Goal: Task Accomplishment & Management: Use online tool/utility

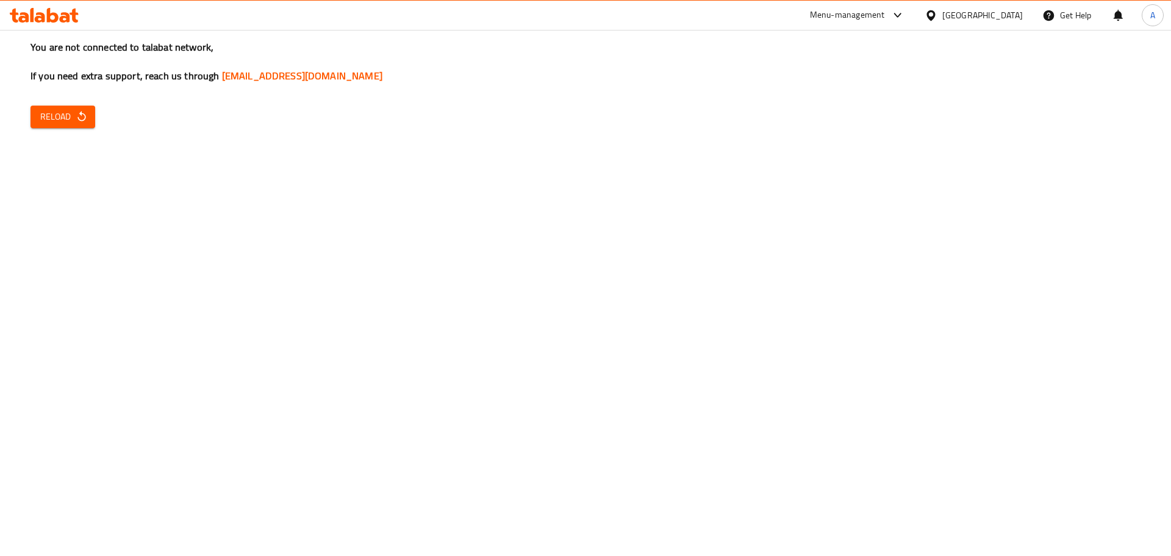
drag, startPoint x: 75, startPoint y: 129, endPoint x: 73, endPoint y: 115, distance: 14.7
click at [74, 129] on div "You are not connected to talabat network, If you need extra support, reach us t…" at bounding box center [585, 278] width 1171 height 556
click at [73, 114] on span "Reload" at bounding box center [62, 116] width 45 height 15
click at [57, 122] on span "Reload" at bounding box center [62, 116] width 45 height 15
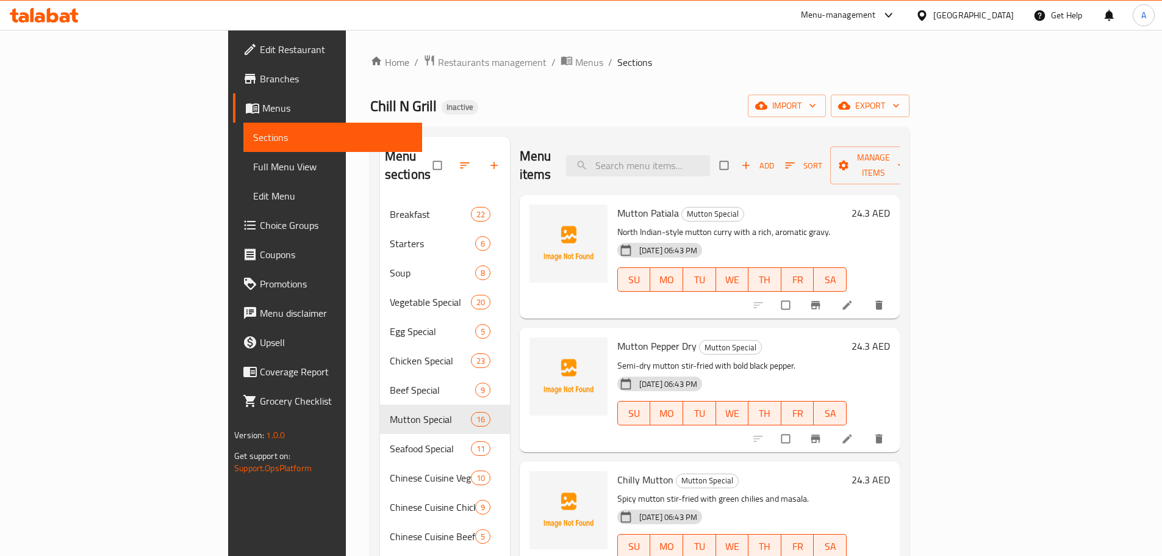
click at [438, 63] on span "Restaurants management" at bounding box center [492, 62] width 109 height 15
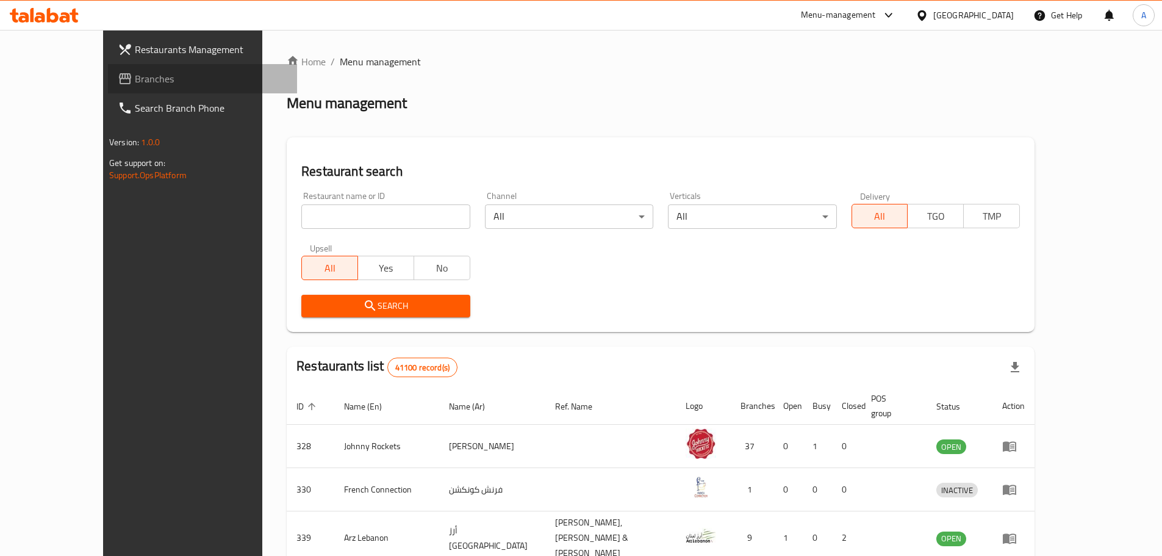
drag, startPoint x: 52, startPoint y: 83, endPoint x: 60, endPoint y: 82, distance: 8.6
click at [135, 82] on span "Branches" at bounding box center [211, 78] width 152 height 15
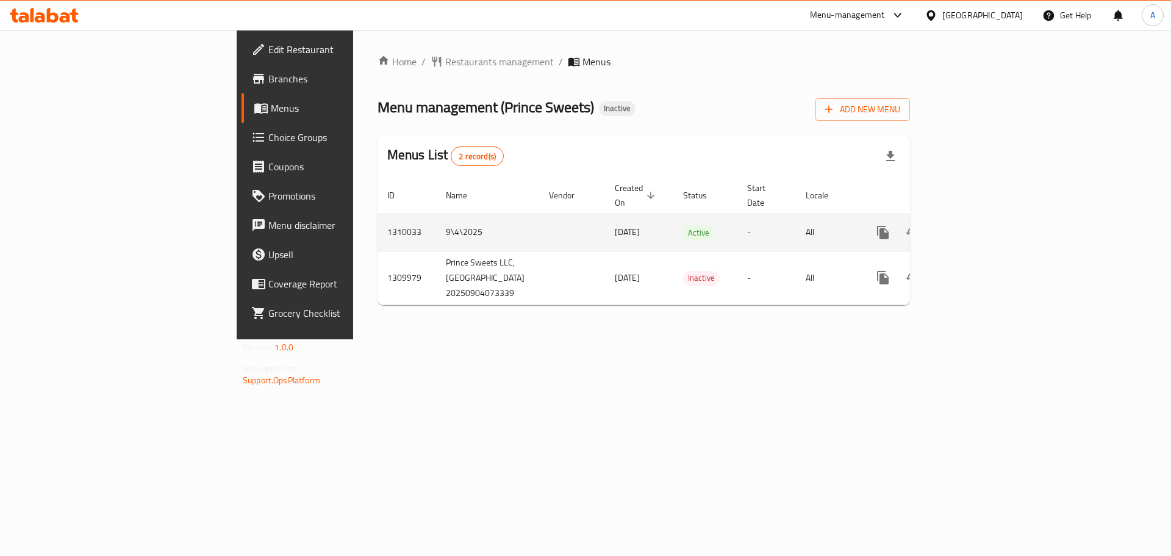
click at [976, 227] on icon "enhanced table" at bounding box center [970, 232] width 11 height 11
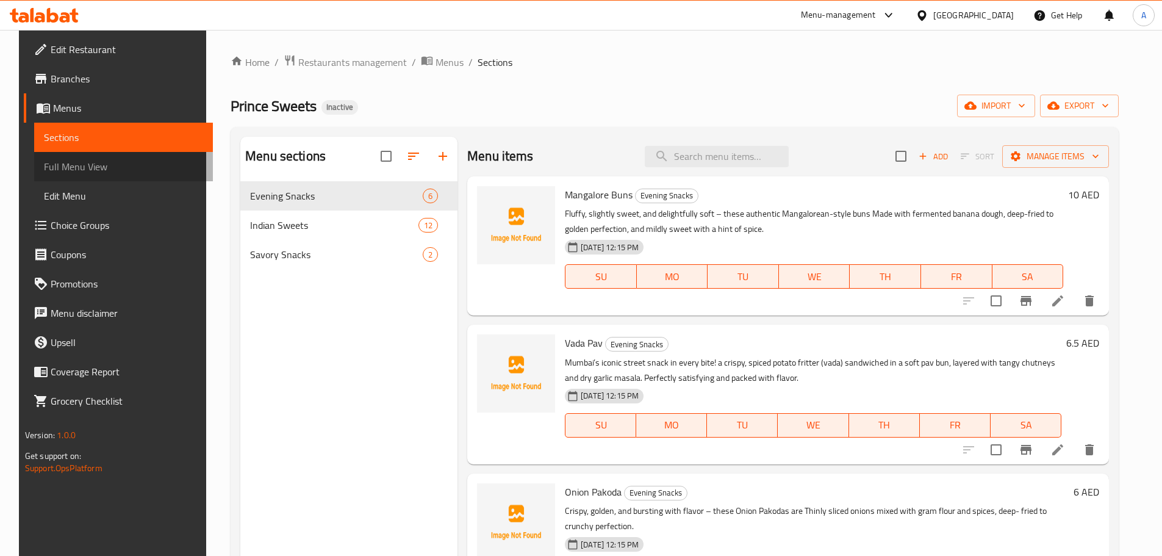
click at [82, 156] on link "Full Menu View" at bounding box center [123, 166] width 179 height 29
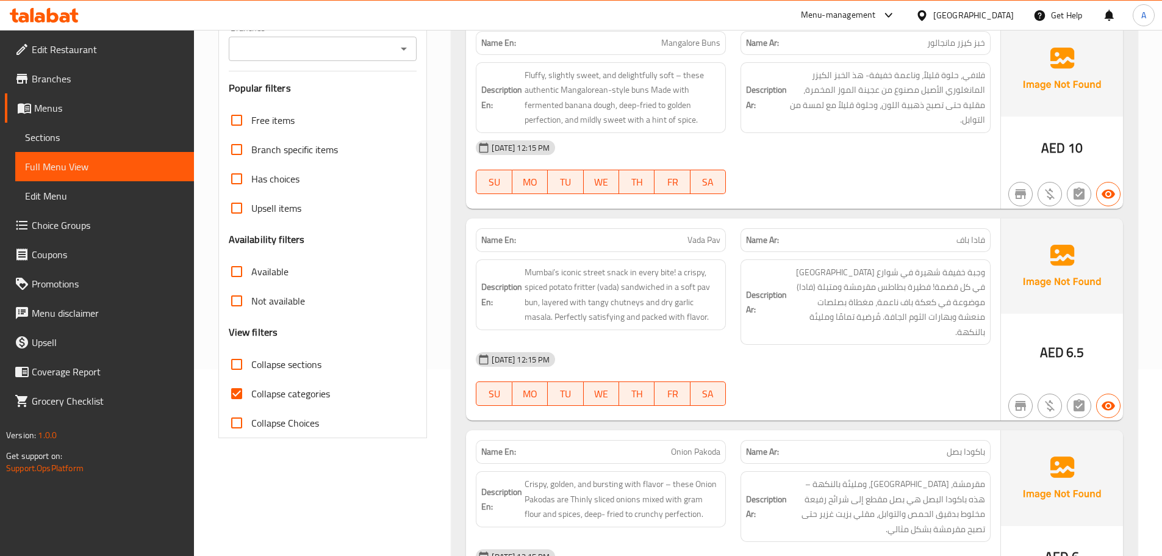
scroll to position [244, 0]
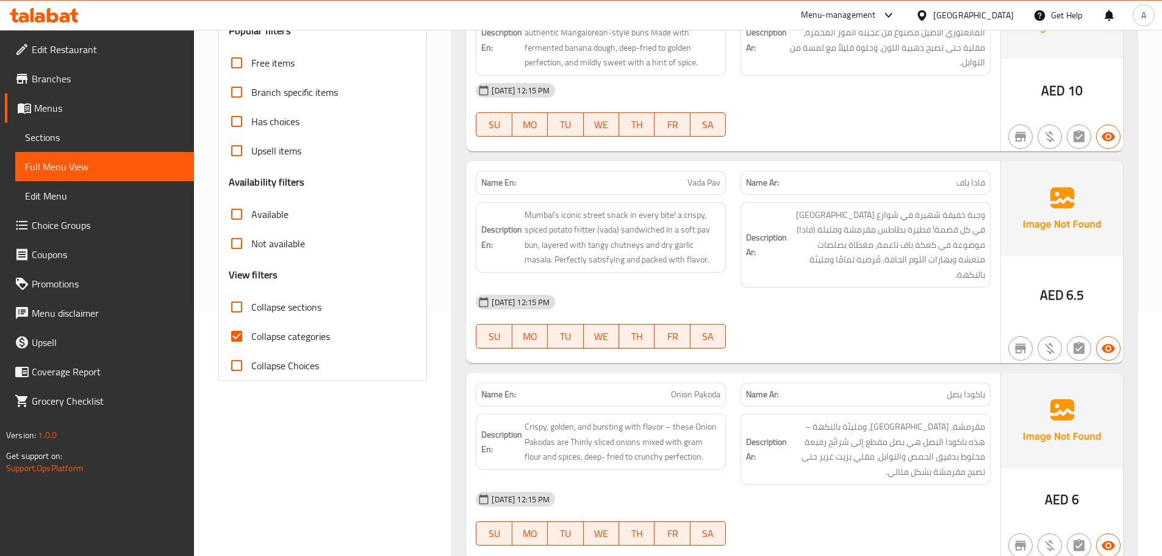
drag, startPoint x: 243, startPoint y: 338, endPoint x: 763, endPoint y: 327, distance: 520.9
click at [242, 338] on input "Collapse categories" at bounding box center [236, 335] width 29 height 29
checkbox input "false"
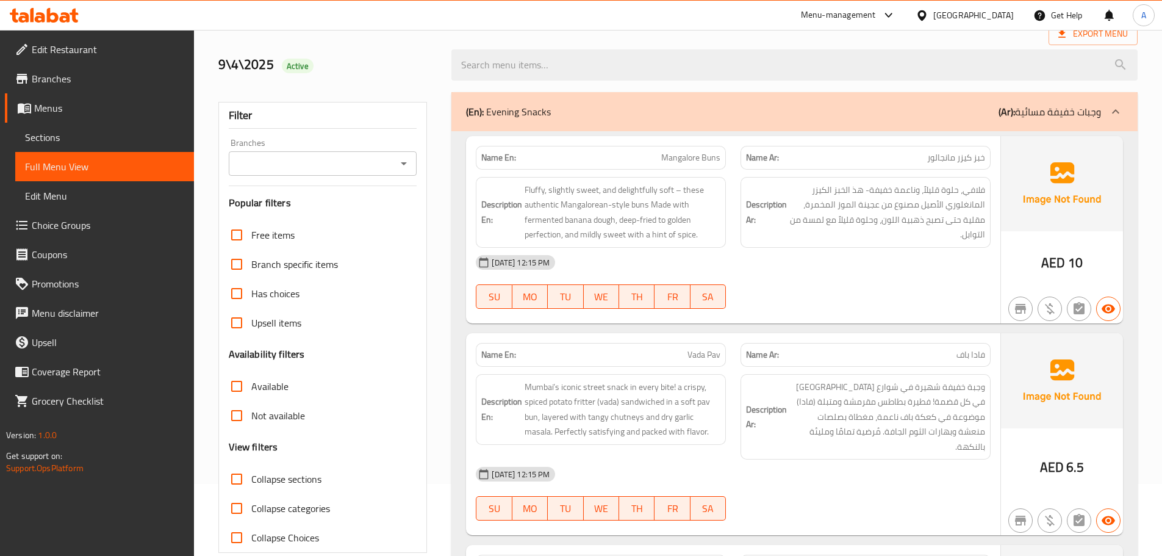
scroll to position [61, 0]
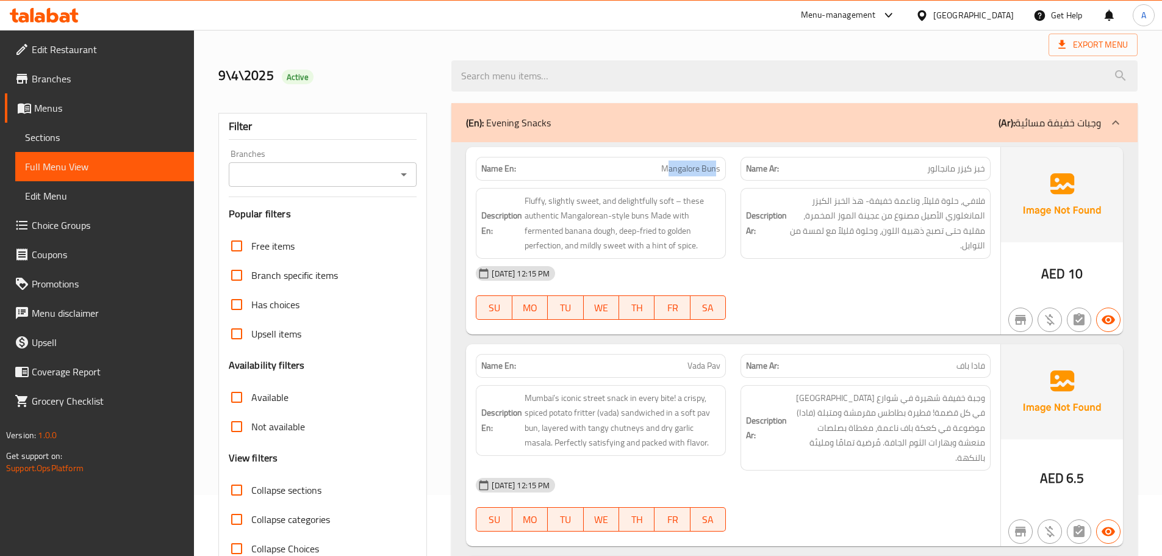
drag, startPoint x: 672, startPoint y: 167, endPoint x: 817, endPoint y: 243, distance: 163.9
click at [770, 194] on div "Name En: Mangalore Buns Name Ar: خبز كيزر مانجالور Description En: Fluffy, slig…" at bounding box center [733, 240] width 534 height 187
click at [842, 291] on div "04-09-2025 12:15 PM SU MO TU WE TH FR SA" at bounding box center [732, 293] width 529 height 68
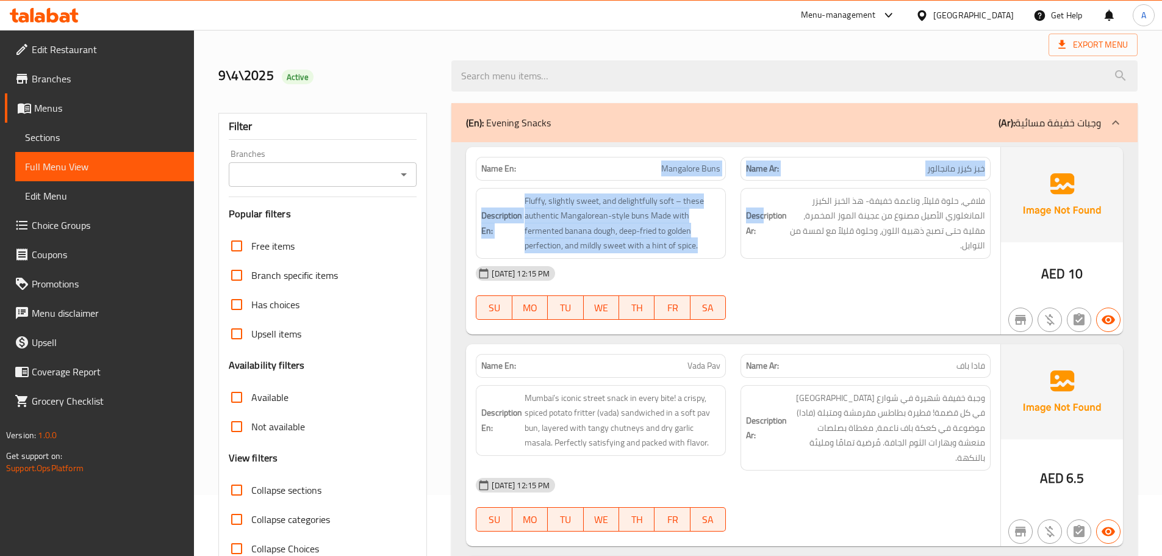
drag, startPoint x: 643, startPoint y: 177, endPoint x: 830, endPoint y: 251, distance: 201.0
click at [824, 243] on div "Name En: Mangalore Buns Name Ar: خبز كيزر مانجالور Description En: Fluffy, slig…" at bounding box center [733, 240] width 534 height 187
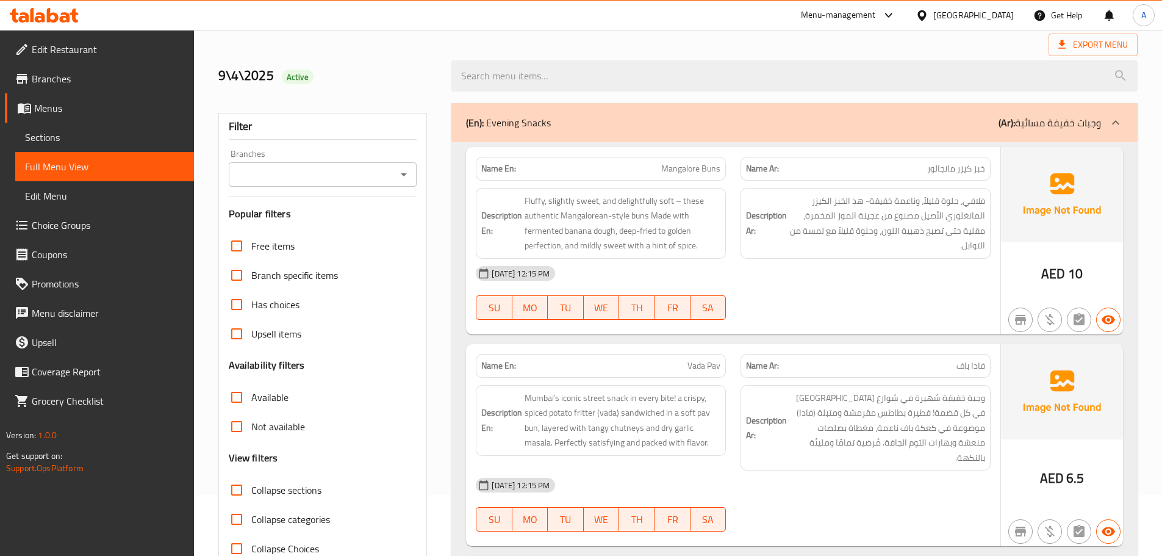
click at [853, 292] on div "04-09-2025 12:15 PM SU MO TU WE TH FR SA" at bounding box center [732, 293] width 529 height 68
click at [983, 167] on span "خبز كيزر مانجالور" at bounding box center [956, 168] width 58 height 13
drag, startPoint x: 983, startPoint y: 167, endPoint x: 851, endPoint y: 308, distance: 193.3
click at [666, 171] on div "Name En: Mangalore Buns Name Ar: خبز كيزر مانجالور" at bounding box center [732, 168] width 529 height 38
click at [854, 293] on div "04-09-2025 12:15 PM SU MO TU WE TH FR SA" at bounding box center [732, 293] width 529 height 68
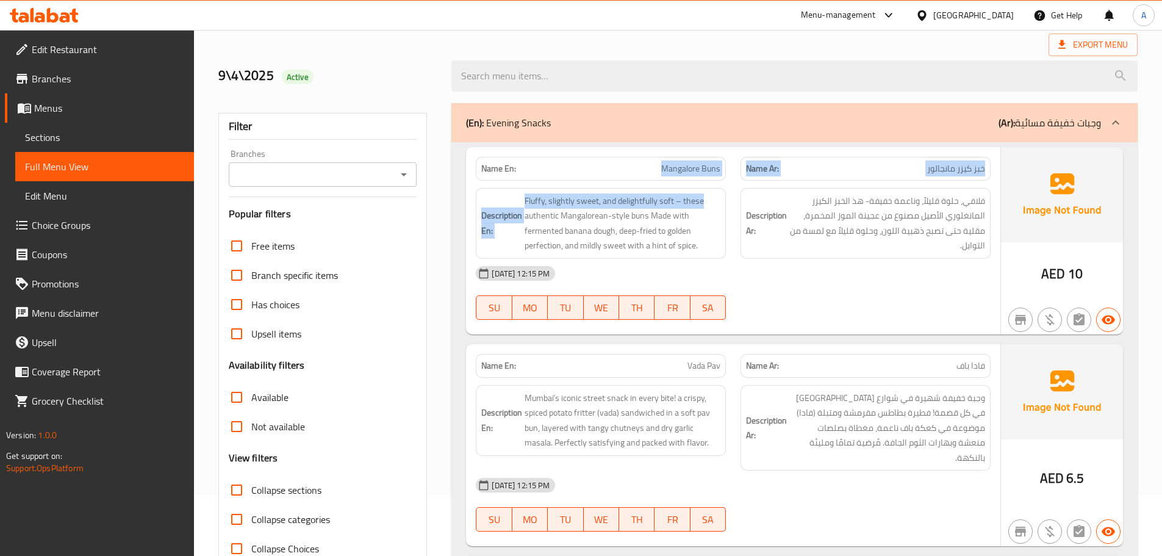
drag, startPoint x: 658, startPoint y: 163, endPoint x: 784, endPoint y: 235, distance: 145.6
click at [753, 200] on div "Name En: Mangalore Buns Name Ar: خبز كيزر مانجالور Description En: Fluffy, slig…" at bounding box center [733, 240] width 534 height 187
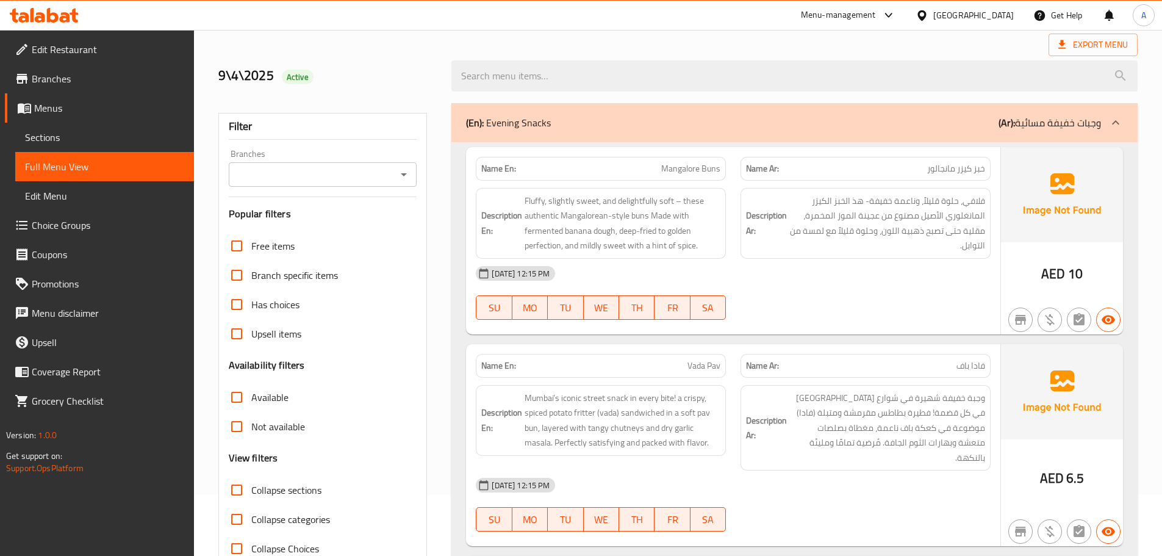
drag, startPoint x: 793, startPoint y: 265, endPoint x: 794, endPoint y: 271, distance: 6.2
click at [794, 268] on div "04-09-2025 12:15 PM" at bounding box center [732, 273] width 529 height 29
drag, startPoint x: 958, startPoint y: 171, endPoint x: 949, endPoint y: 179, distance: 11.7
click at [957, 171] on span "خبز كيزر مانجالور" at bounding box center [956, 168] width 58 height 13
click at [913, 291] on div "04-09-2025 12:15 PM SU MO TU WE TH FR SA" at bounding box center [732, 293] width 529 height 68
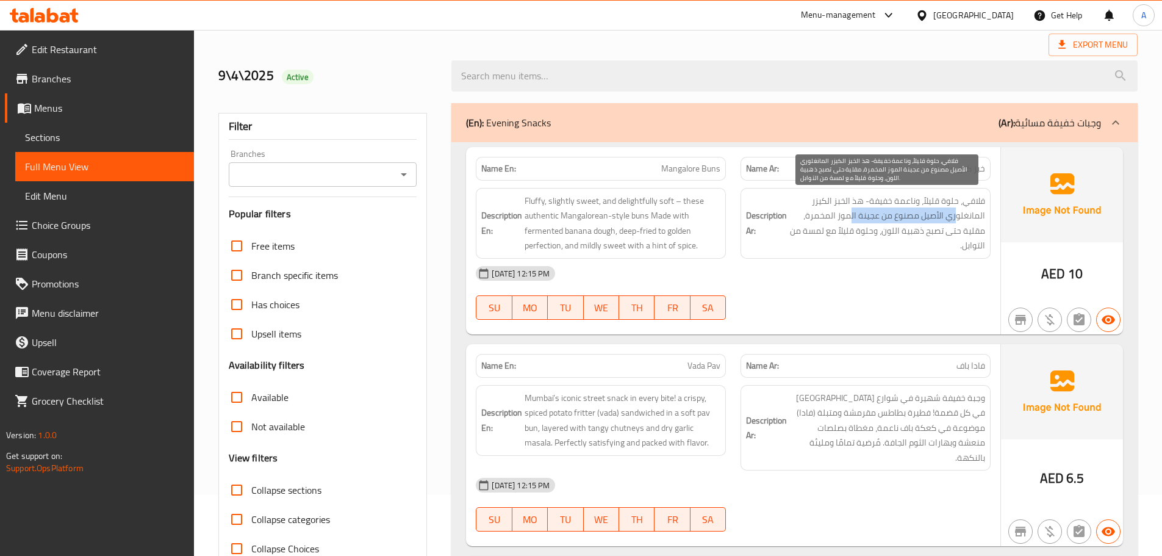
drag, startPoint x: 957, startPoint y: 215, endPoint x: 851, endPoint y: 215, distance: 105.5
click at [851, 215] on span "فلافي، حلوة قليلاً، وناعمة خفيفة- هذ الخبز الكيزر المانغلوري الأصيل مصنوع من عج…" at bounding box center [887, 223] width 196 height 60
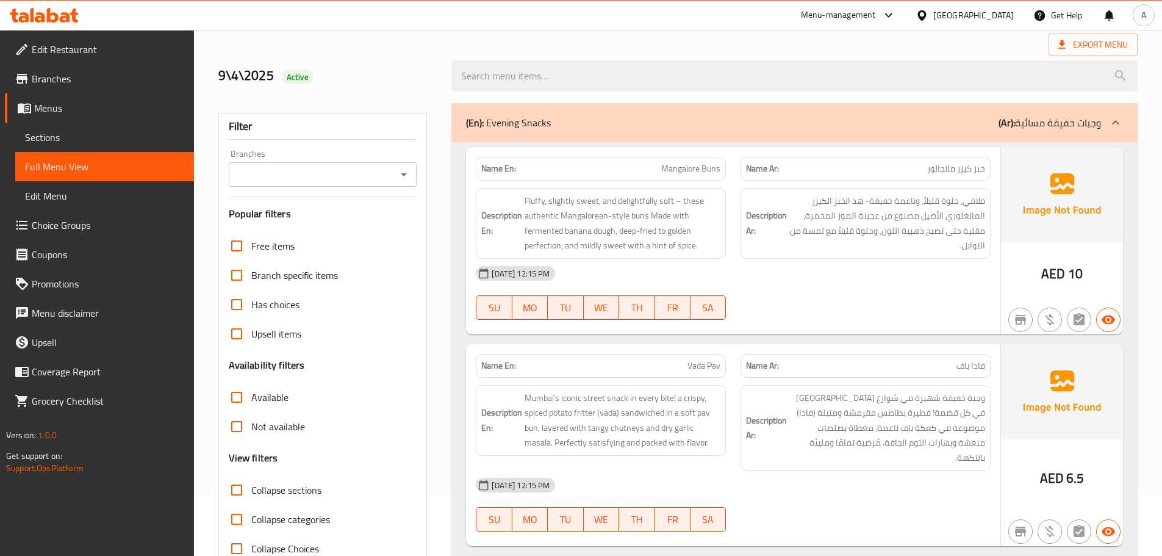
click at [882, 288] on div "04-09-2025 12:15 PM SU MO TU WE TH FR SA" at bounding box center [732, 293] width 529 height 68
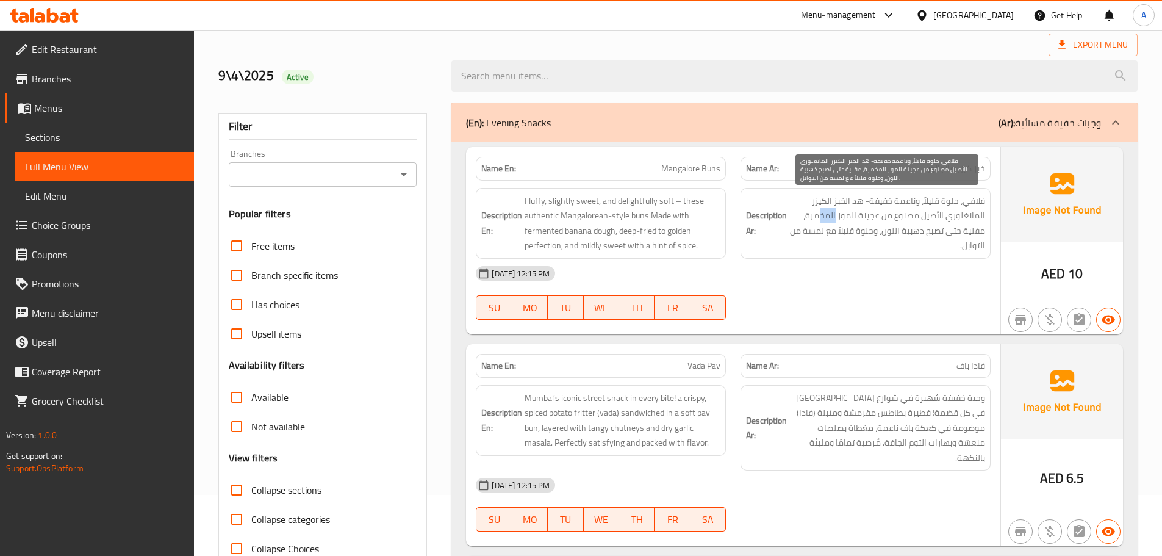
click at [822, 215] on span "فلافي، حلوة قليلاً، وناعمة خفيفة- هذ الخبز الكيزر المانغلوري الأصيل مصنوع من عج…" at bounding box center [887, 223] width 196 height 60
drag, startPoint x: 964, startPoint y: 228, endPoint x: 801, endPoint y: 227, distance: 162.8
click at [801, 227] on span "فلافي، حلوة قليلاً، وناعمة خفيفة- هذ الخبز الكيزر المانغلوري الأصيل مصنوع من عج…" at bounding box center [887, 223] width 196 height 60
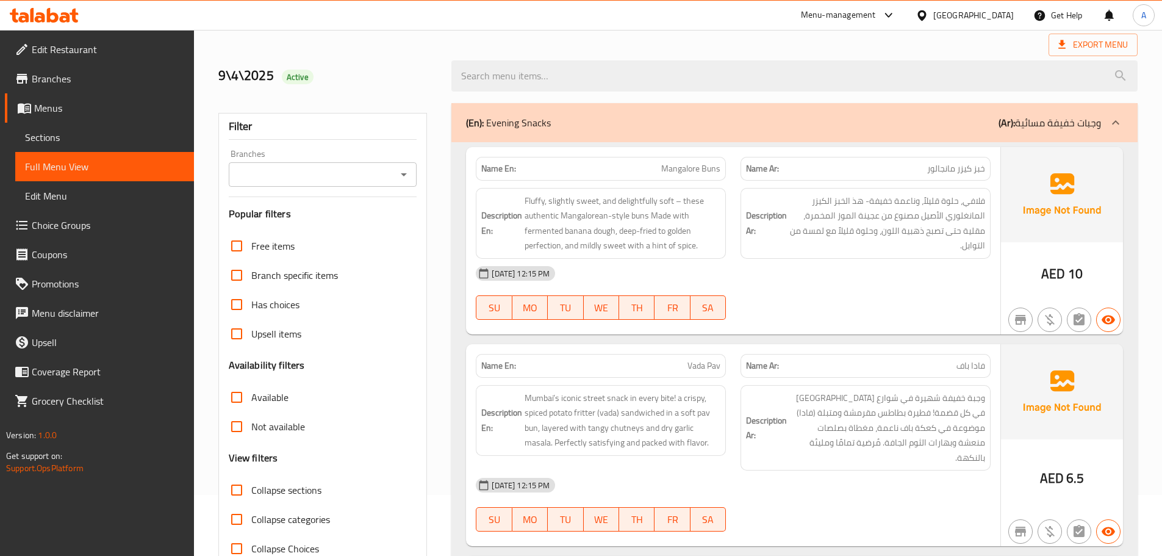
click at [820, 300] on div "04-09-2025 12:15 PM SU MO TU WE TH FR SA" at bounding box center [732, 293] width 529 height 68
click at [859, 215] on span "فلافي، حلوة قليلاً، وناعمة خفيفة- هذ الخبز الكيزر المانغلوري الأصيل مصنوع من عج…" at bounding box center [887, 223] width 196 height 60
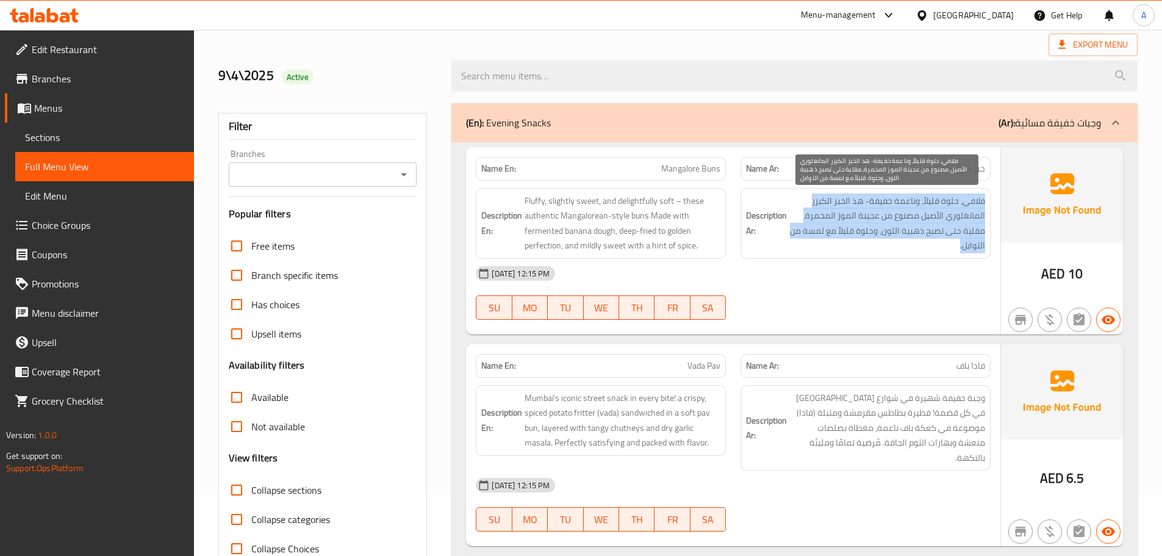
drag, startPoint x: 859, startPoint y: 215, endPoint x: 824, endPoint y: 307, distance: 98.2
click at [858, 215] on span "فلافي، حلوة قليلاً، وناعمة خفيفة- هذ الخبز الكيزر المانغلوري الأصيل مصنوع من عج…" at bounding box center [887, 223] width 196 height 60
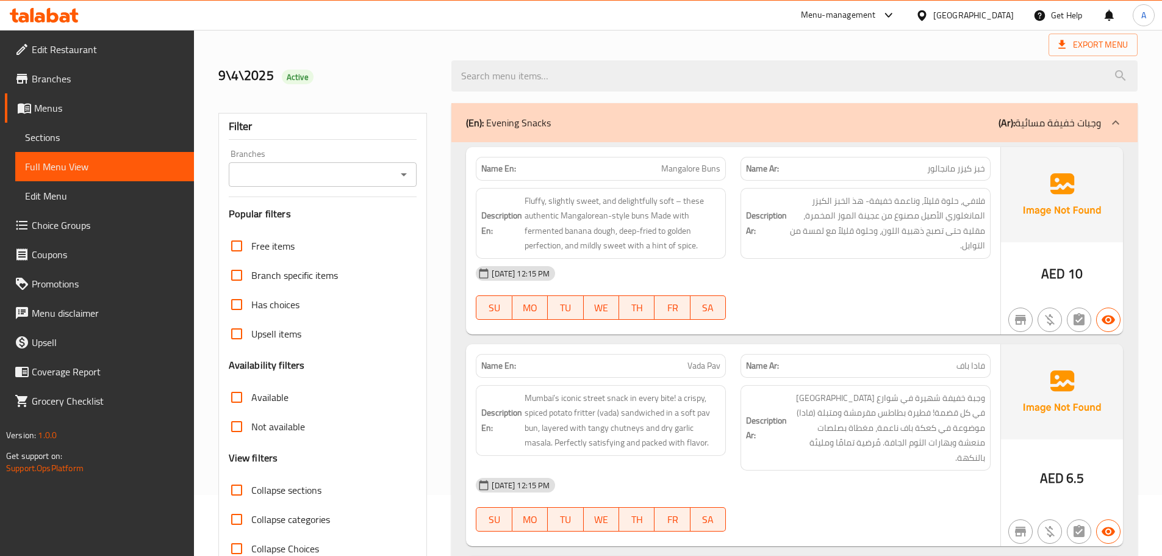
click at [823, 310] on div "04-09-2025 12:15 PM SU MO TU WE TH FR SA" at bounding box center [732, 293] width 529 height 68
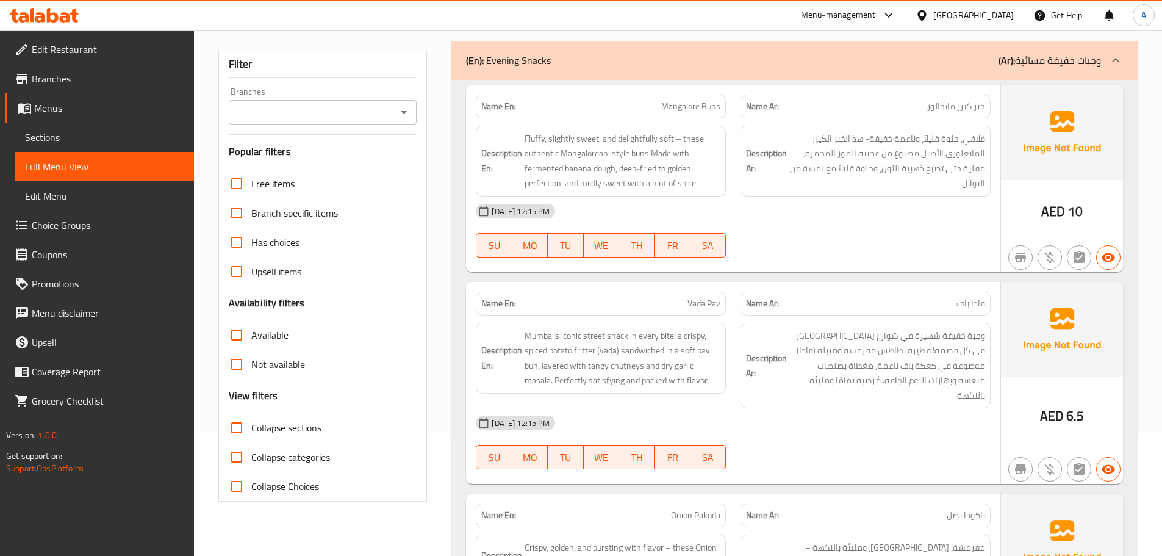
scroll to position [183, 0]
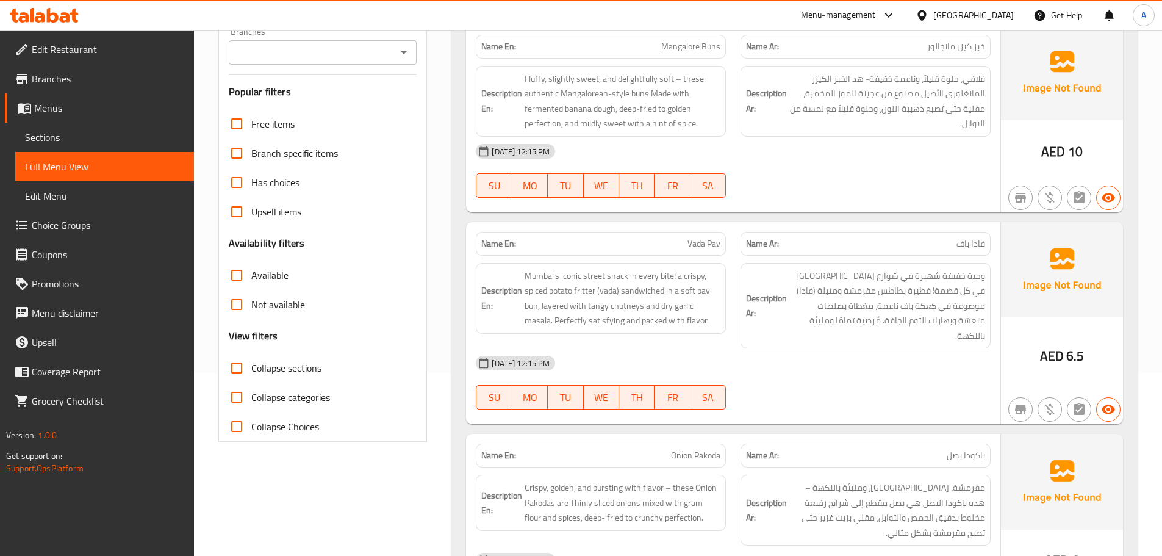
click at [777, 375] on div "04-09-2025 12:15 PM SU MO TU WE TH FR SA" at bounding box center [732, 382] width 529 height 68
drag, startPoint x: 646, startPoint y: 45, endPoint x: 745, endPoint y: 90, distance: 109.2
click at [718, 70] on div "Name En: Mangalore Buns Name Ar: خبز كيزر مانجالور Description En: Fluffy, slig…" at bounding box center [733, 118] width 534 height 187
click at [809, 152] on div "04-09-2025 12:15 PM" at bounding box center [732, 151] width 529 height 29
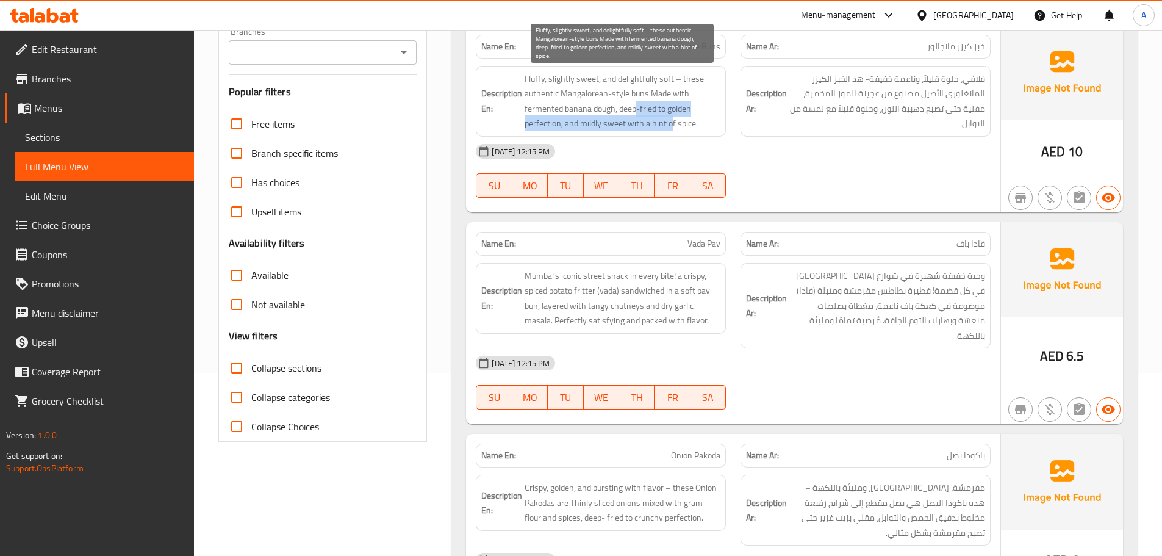
drag, startPoint x: 635, startPoint y: 115, endPoint x: 810, endPoint y: 156, distance: 179.7
click at [757, 148] on div "Name En: Mangalore Buns Name Ar: خبز كيزر مانجالور Description En: Fluffy, slig…" at bounding box center [733, 118] width 534 height 187
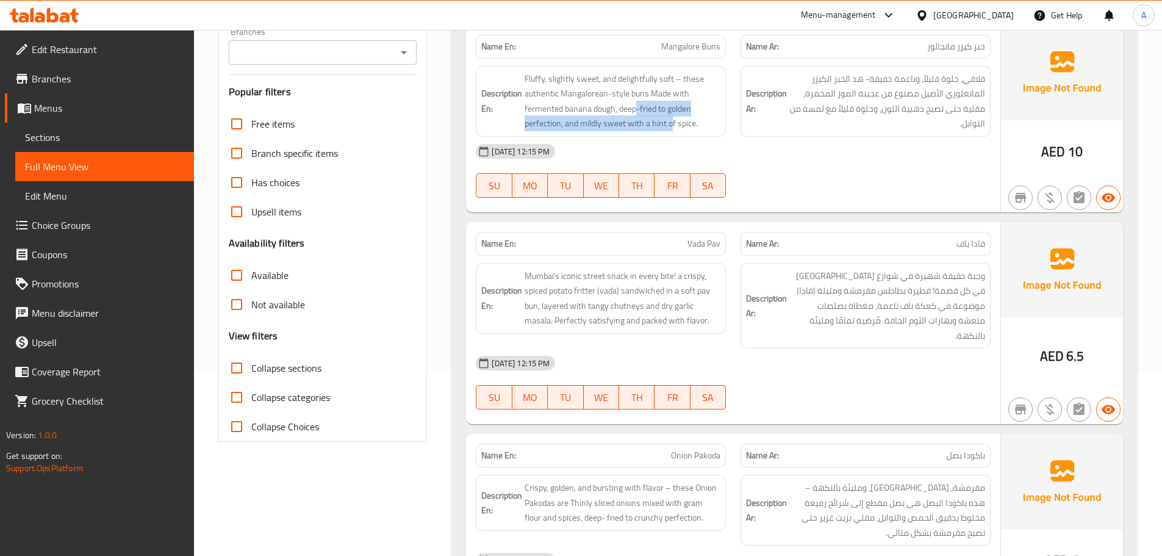
click at [867, 169] on div "04-09-2025 12:15 PM SU MO TU WE TH FR SA" at bounding box center [732, 171] width 529 height 68
drag, startPoint x: 696, startPoint y: 248, endPoint x: 828, endPoint y: 180, distance: 147.6
click at [740, 240] on div "Name En: Vada Pav Name Ar: فادا باف" at bounding box center [732, 243] width 529 height 38
click at [830, 178] on div "04-09-2025 12:15 PM SU MO TU WE TH FR SA" at bounding box center [732, 171] width 529 height 68
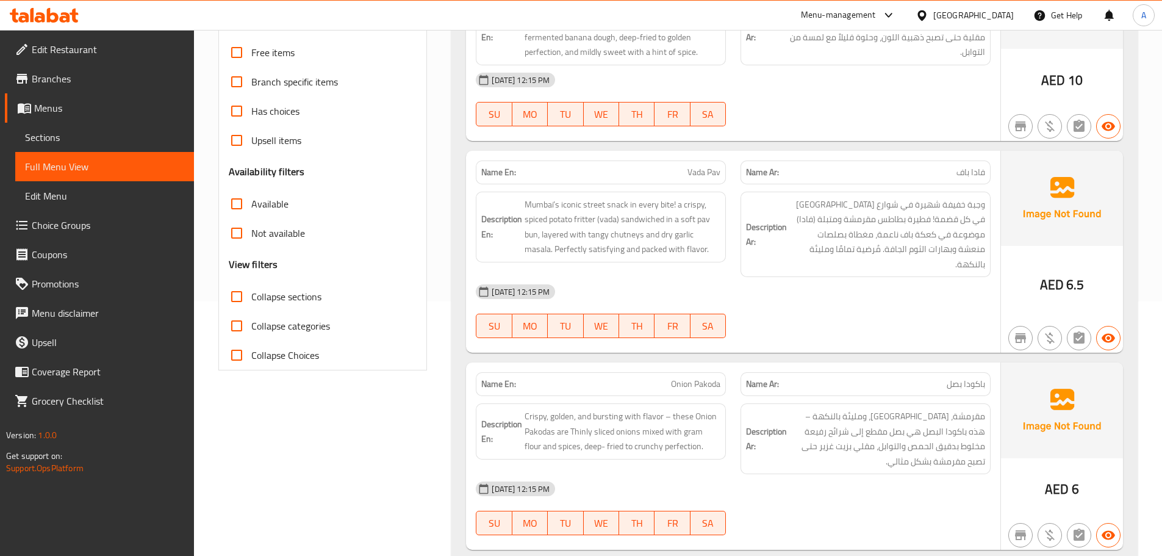
scroll to position [366, 0]
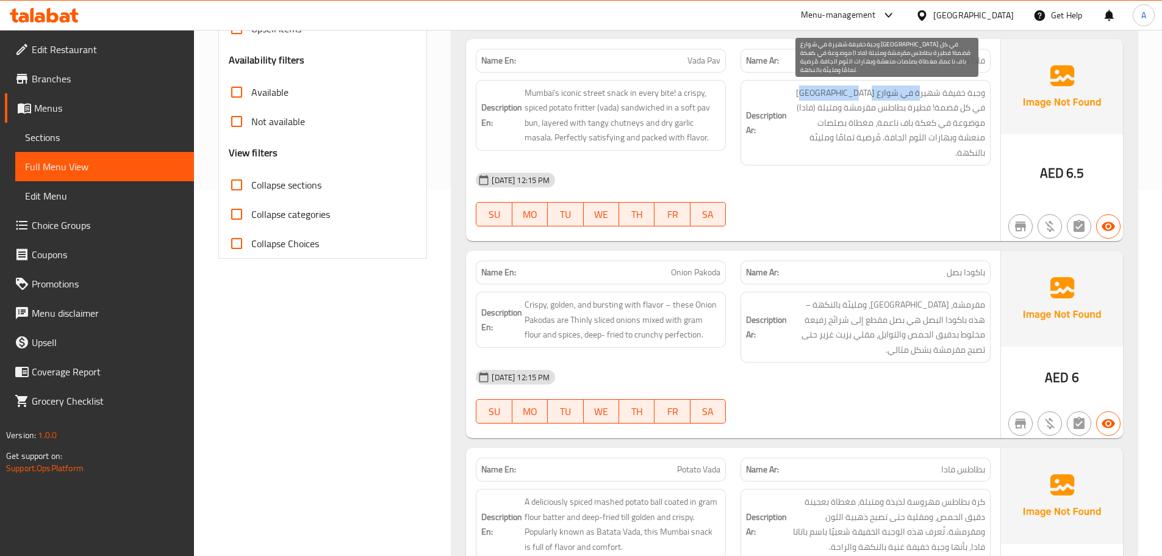
drag, startPoint x: 921, startPoint y: 88, endPoint x: 816, endPoint y: 88, distance: 105.5
click at [816, 88] on span "وجبة خفيفة شهيرة في شوارع مومباي في كل قضمة! فطيرة بطاطس مقرمشة ومتبلة (فادا) م…" at bounding box center [887, 122] width 196 height 75
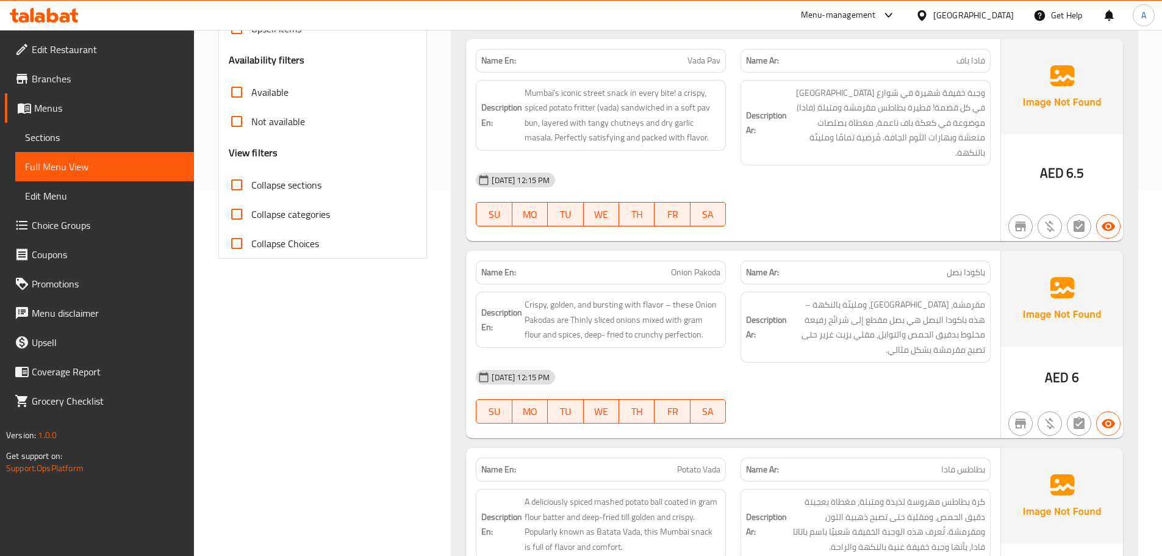
click at [893, 195] on div "04-09-2025 12:15 PM SU MO TU WE TH FR SA" at bounding box center [732, 199] width 529 height 68
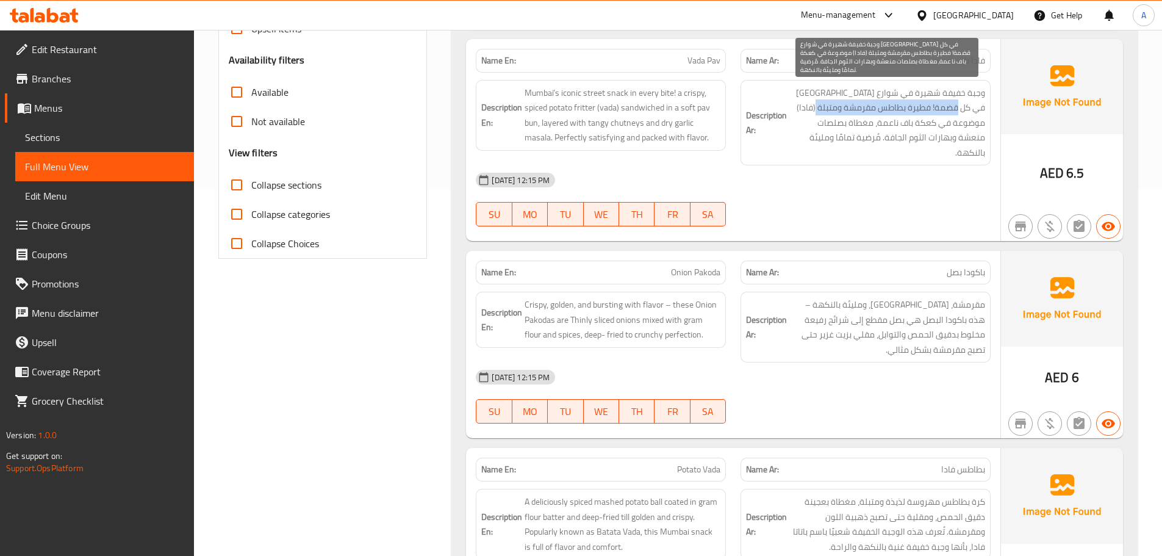
drag, startPoint x: 943, startPoint y: 107, endPoint x: 829, endPoint y: 107, distance: 114.0
click at [829, 107] on span "وجبة خفيفة شهيرة في شوارع مومباي في كل قضمة! فطيرة بطاطس مقرمشة ومتبلة (فادا) م…" at bounding box center [887, 122] width 196 height 75
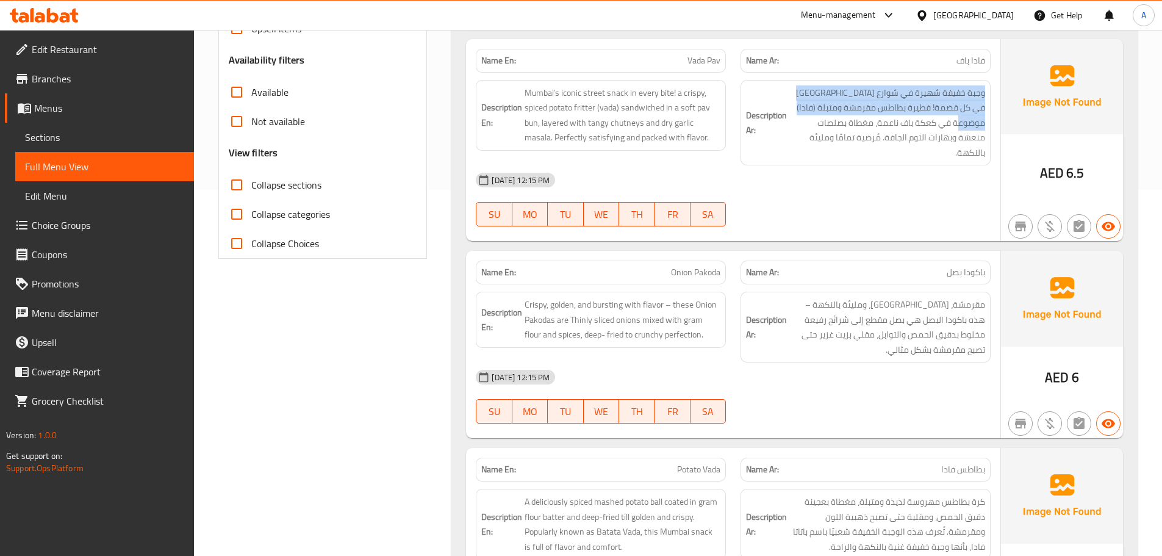
drag, startPoint x: 959, startPoint y: 124, endPoint x: 782, endPoint y: 122, distance: 176.9
click at [782, 122] on h6 "Description Ar: وجبة خفيفة شهيرة في شوارع مومباي في كل قضمة! فطيرة بطاطس مقرمشة…" at bounding box center [865, 122] width 239 height 75
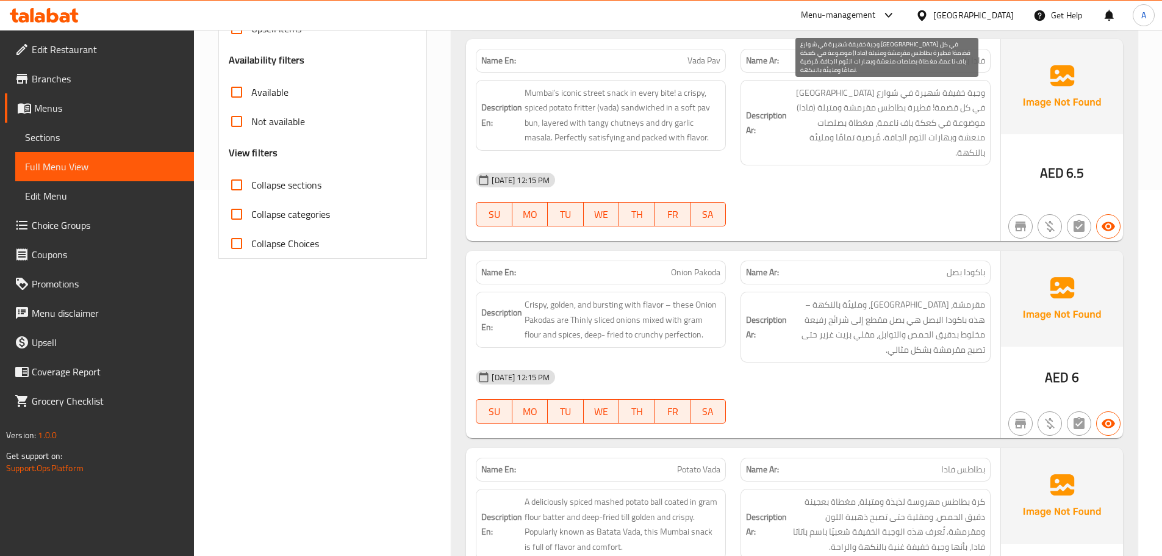
click at [969, 138] on span "وجبة خفيفة شهيرة في شوارع مومباي في كل قضمة! فطيرة بطاطس مقرمشة ومتبلة (فادا) م…" at bounding box center [887, 122] width 196 height 75
drag, startPoint x: 969, startPoint y: 138, endPoint x: 892, endPoint y: 131, distance: 77.7
click at [892, 131] on span "وجبة خفيفة شهيرة في شوارع مومباي في كل قضمة! فطيرة بطاطس مقرمشة ومتبلة (فادا) م…" at bounding box center [887, 122] width 196 height 75
click at [889, 138] on span "وجبة خفيفة شهيرة في شوارع مومباي في كل قضمة! فطيرة بطاطس مقرمشة ومتبلة (فادا) م…" at bounding box center [887, 122] width 196 height 75
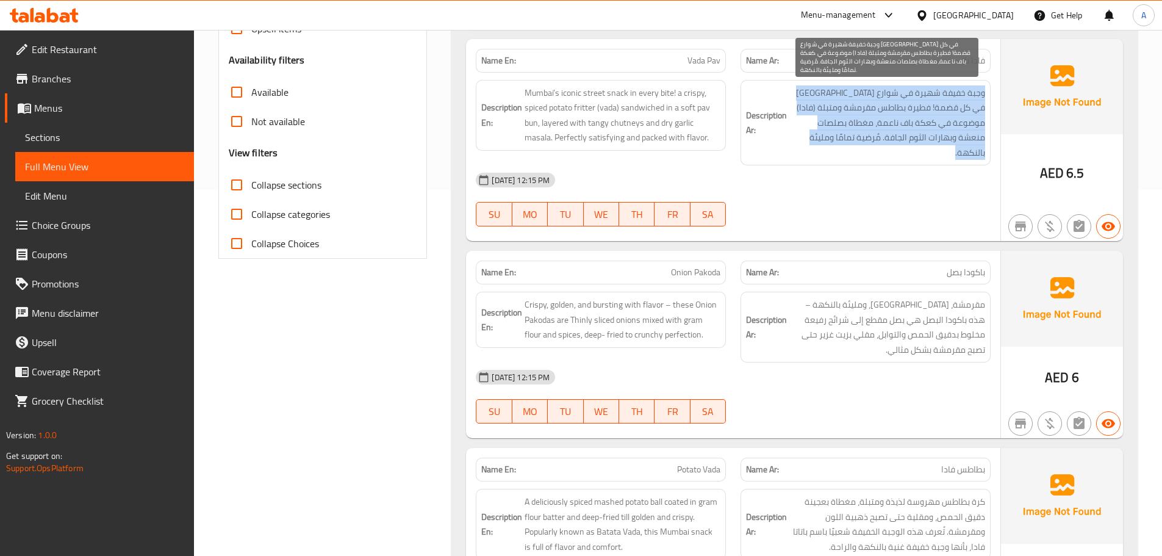
drag, startPoint x: 889, startPoint y: 138, endPoint x: 700, endPoint y: 138, distance: 189.0
click at [836, 138] on span "وجبة خفيفة شهيرة في شوارع مومباي في كل قضمة! فطيرة بطاطس مقرمشة ومتبلة (فادا) م…" at bounding box center [887, 122] width 196 height 75
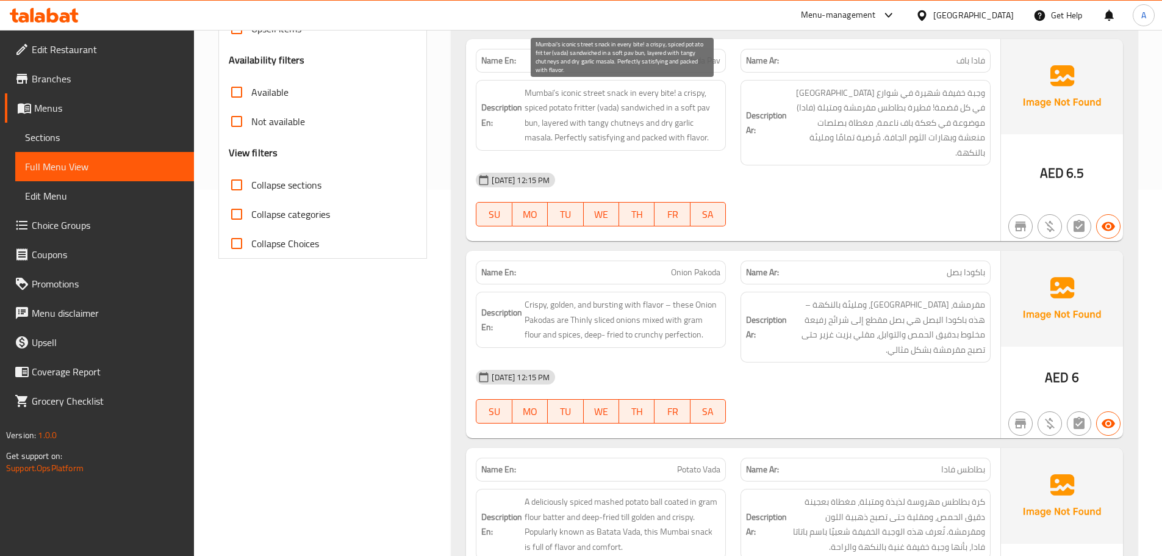
drag, startPoint x: 666, startPoint y: 130, endPoint x: 807, endPoint y: 158, distance: 143.6
click at [774, 145] on div "Description En: Mumbai’s iconic street snack in every bite! a crispy, spiced po…" at bounding box center [732, 123] width 529 height 101
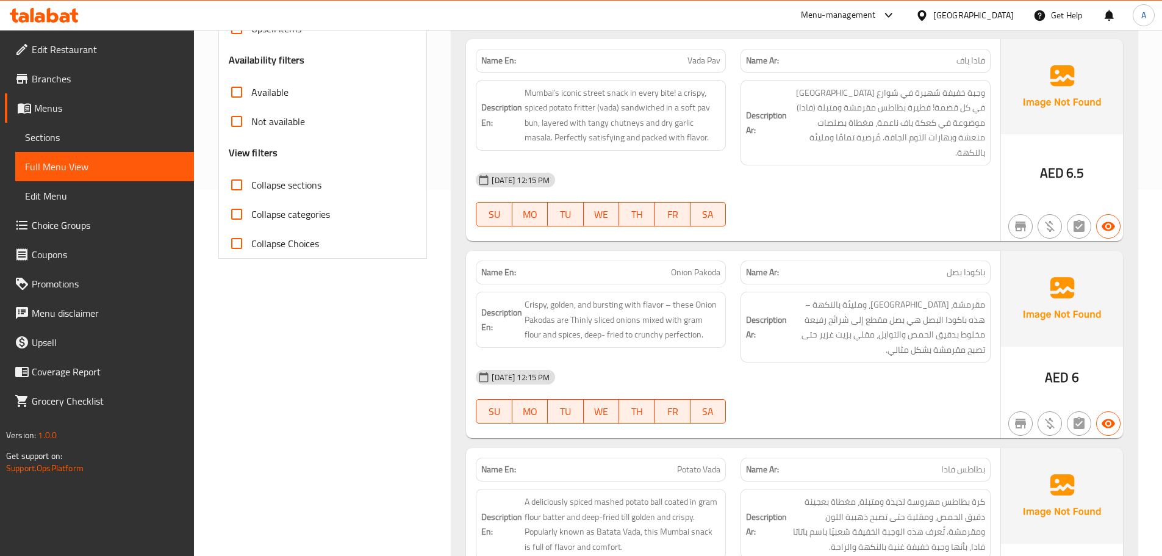
drag, startPoint x: 813, startPoint y: 170, endPoint x: 817, endPoint y: 175, distance: 6.5
click at [813, 171] on div "04-09-2025 12:15 PM" at bounding box center [732, 179] width 529 height 29
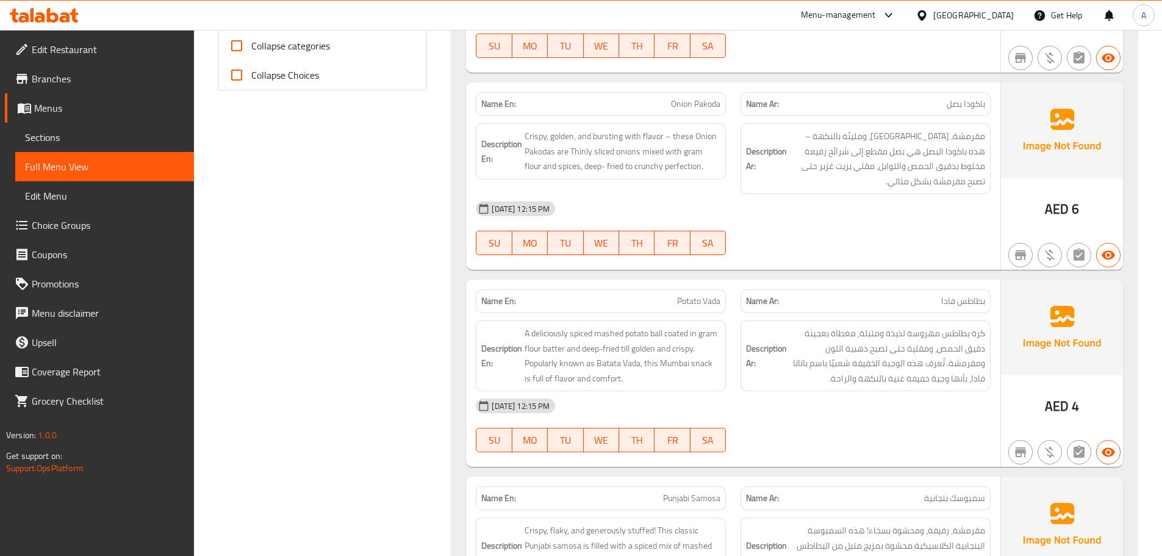
scroll to position [549, 0]
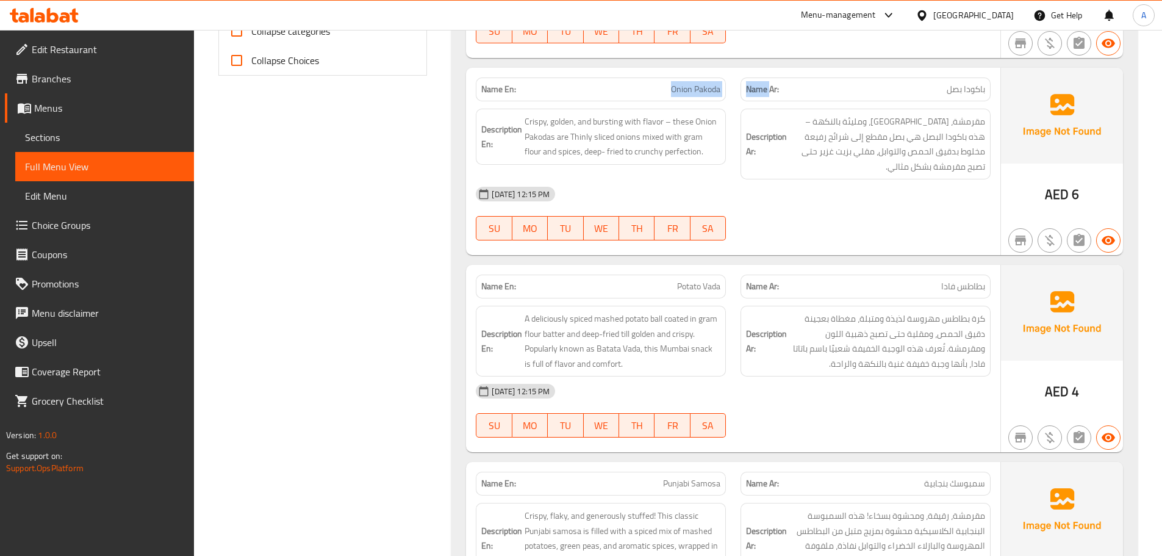
drag, startPoint x: 665, startPoint y: 79, endPoint x: 835, endPoint y: 135, distance: 178.4
click at [795, 89] on div "Name En: Onion Pakoda Name Ar: باكودا بصل Description En: Crispy, golden, and b…" at bounding box center [733, 161] width 534 height 187
click at [872, 198] on div "04-09-2025 12:15 PM SU MO TU WE TH FR SA" at bounding box center [732, 213] width 529 height 68
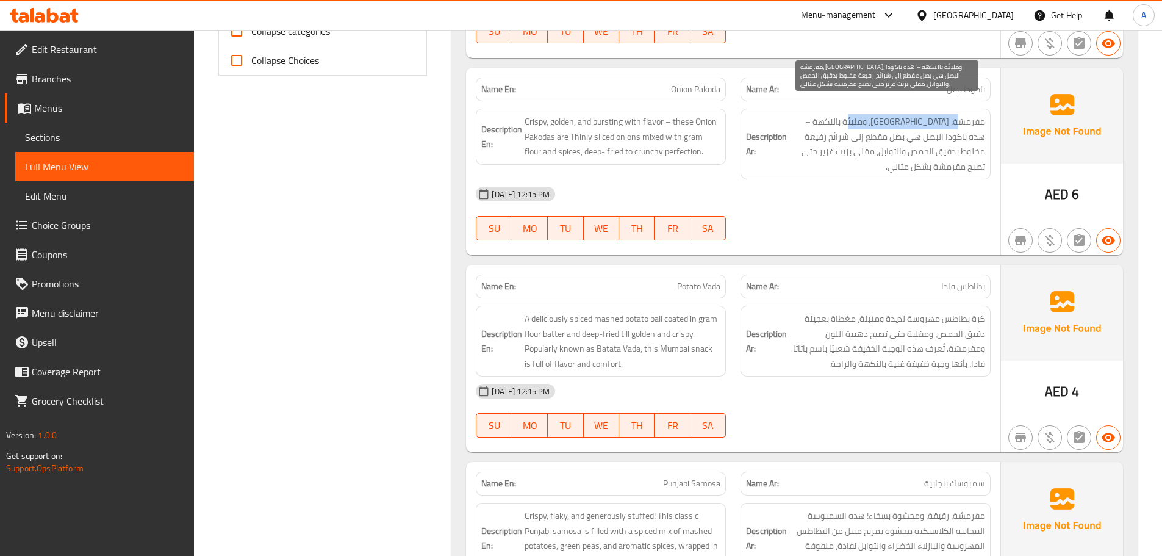
drag, startPoint x: 961, startPoint y: 107, endPoint x: 859, endPoint y: 102, distance: 102.6
click at [859, 114] on span "مقرمشة، جولدن، ومليئة بالنكهة – هذه باكودا البصل هي بصل مقطع إلى شرائح رفيعة مخ…" at bounding box center [887, 144] width 196 height 60
drag, startPoint x: 844, startPoint y: 102, endPoint x: 814, endPoint y: 102, distance: 29.9
click at [814, 114] on span "مقرمشة، جولدن، ومليئة بالنكهة – هذه باكودا البصل هي بصل مقطع إلى شرائح رفيعة مخ…" at bounding box center [887, 144] width 196 height 60
drag, startPoint x: 974, startPoint y: 124, endPoint x: 798, endPoint y: 116, distance: 177.0
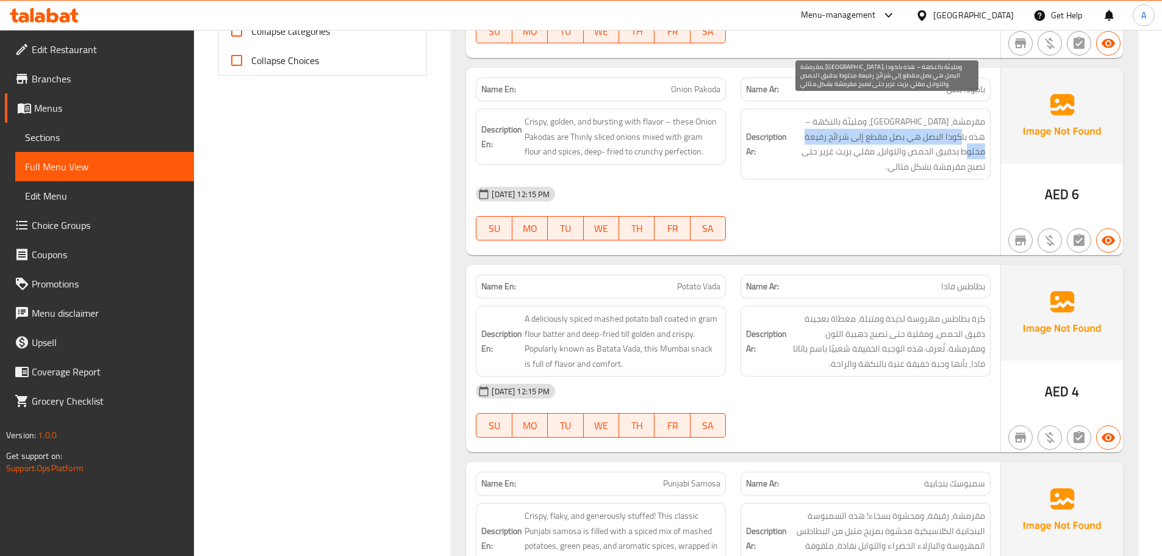
click at [798, 116] on span "مقرمشة، جولدن، ومليئة بالنكهة – هذه باكودا البصل هي بصل مقطع إلى شرائح رفيعة مخ…" at bounding box center [887, 144] width 196 height 60
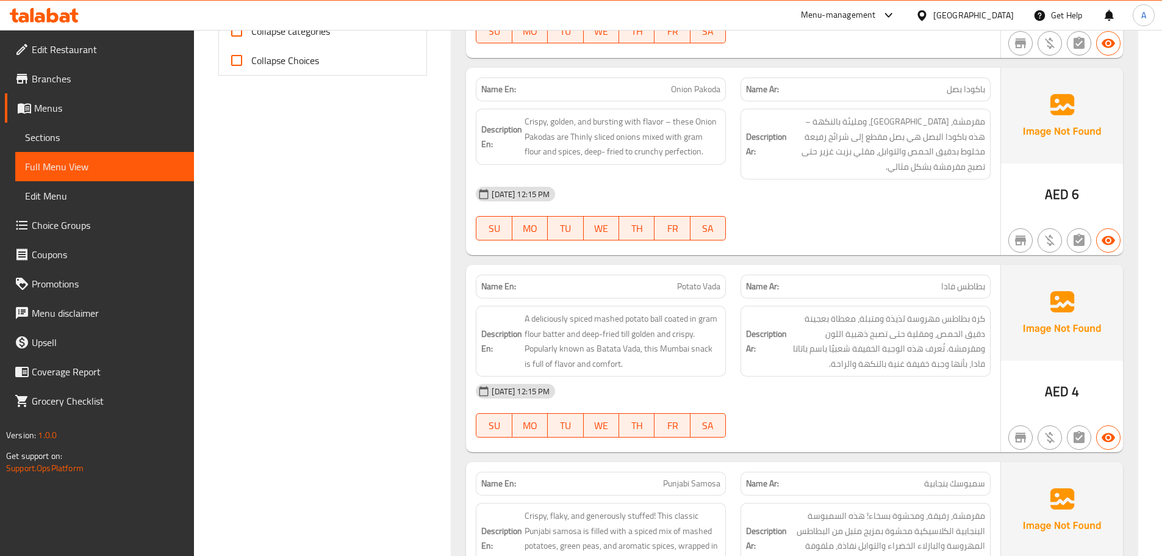
click at [853, 179] on div "04-09-2025 12:15 PM" at bounding box center [732, 193] width 529 height 29
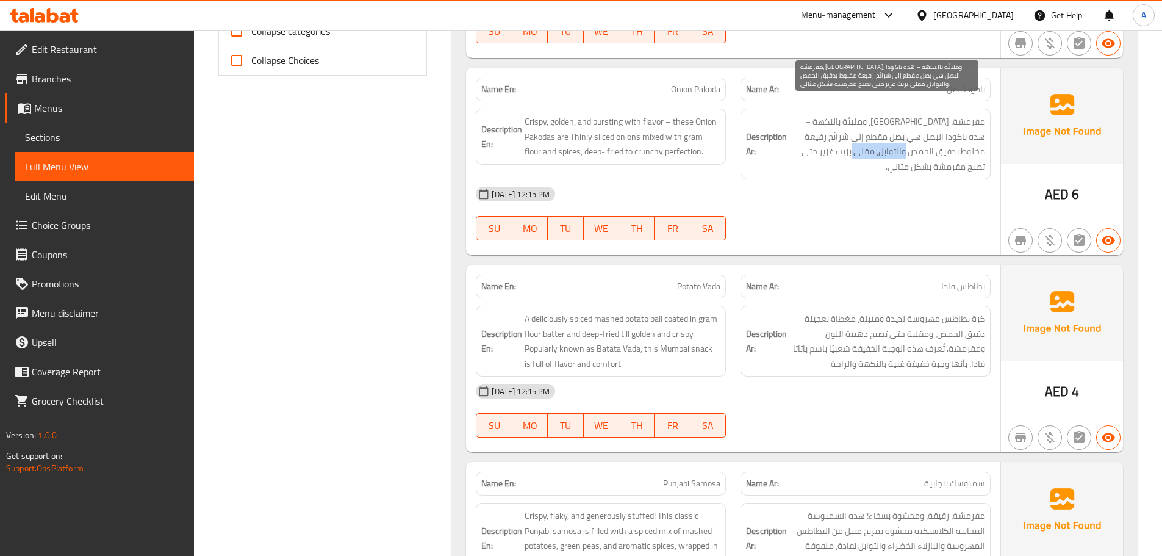
drag, startPoint x: 923, startPoint y: 135, endPoint x: 886, endPoint y: 137, distance: 37.2
click at [887, 136] on span "مقرمشة، جولدن، ومليئة بالنكهة – هذه باكودا البصل هي بصل مقطع إلى شرائح رفيعة مخ…" at bounding box center [887, 144] width 196 height 60
drag, startPoint x: 860, startPoint y: 138, endPoint x: 835, endPoint y: 136, distance: 25.1
click at [835, 136] on span "مقرمشة، جولدن، ومليئة بالنكهة – هذه باكودا البصل هي بصل مقطع إلى شرائح رفيعة مخ…" at bounding box center [887, 144] width 196 height 60
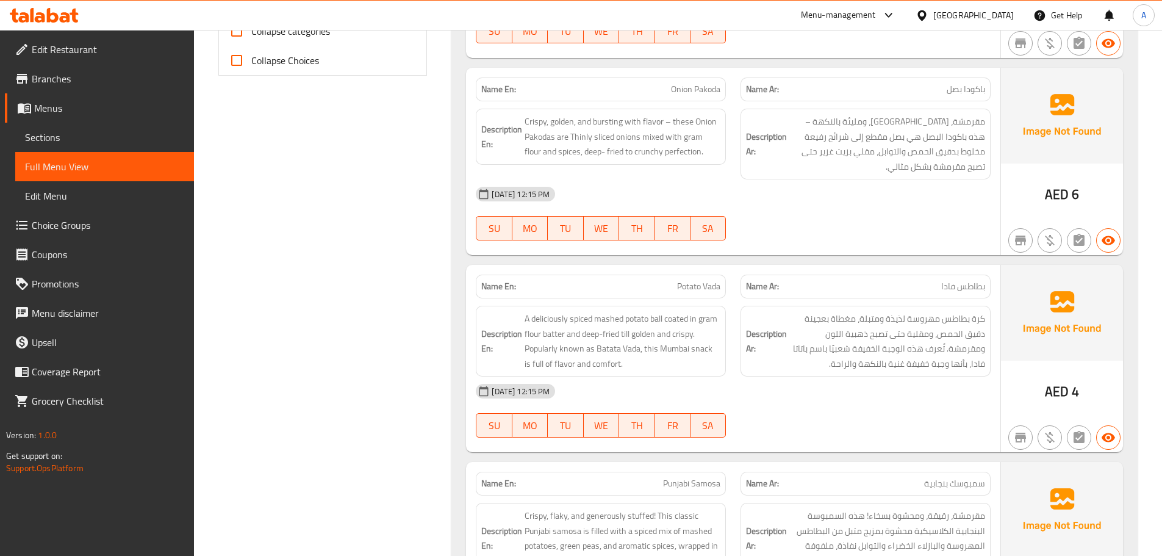
drag, startPoint x: 859, startPoint y: 177, endPoint x: 765, endPoint y: 156, distance: 96.3
click at [856, 179] on div "04-09-2025 12:15 PM" at bounding box center [732, 193] width 529 height 29
drag, startPoint x: 657, startPoint y: 120, endPoint x: 870, endPoint y: 209, distance: 229.9
click at [776, 169] on div "Name En: Onion Pakoda Name Ar: باكودا بصل Description En: Crispy, golden, and b…" at bounding box center [733, 161] width 534 height 187
click at [870, 209] on div "04-09-2025 12:15 PM SU MO TU WE TH FR SA" at bounding box center [732, 213] width 529 height 68
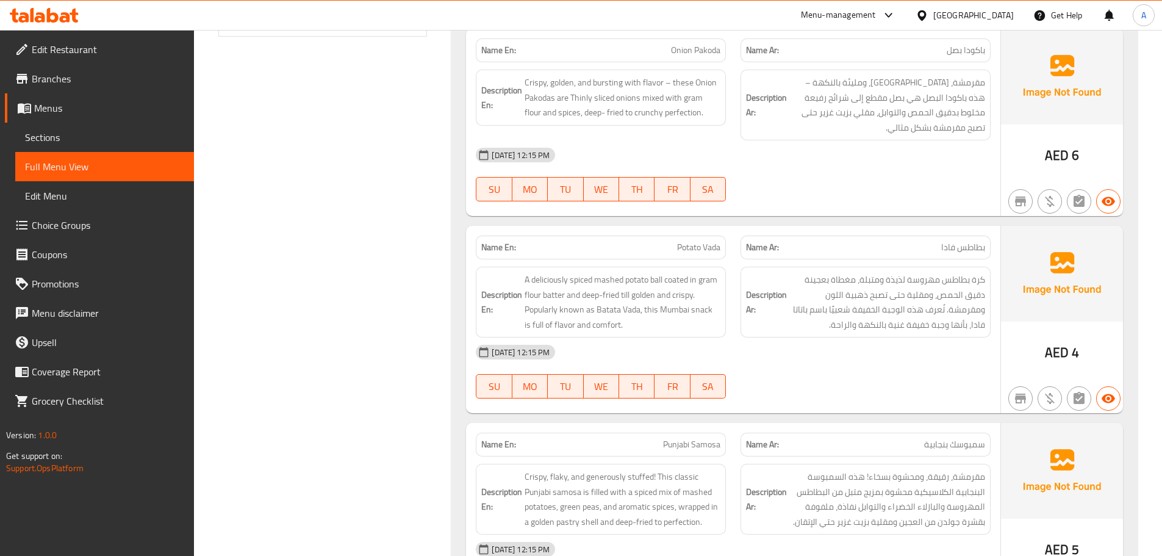
scroll to position [610, 0]
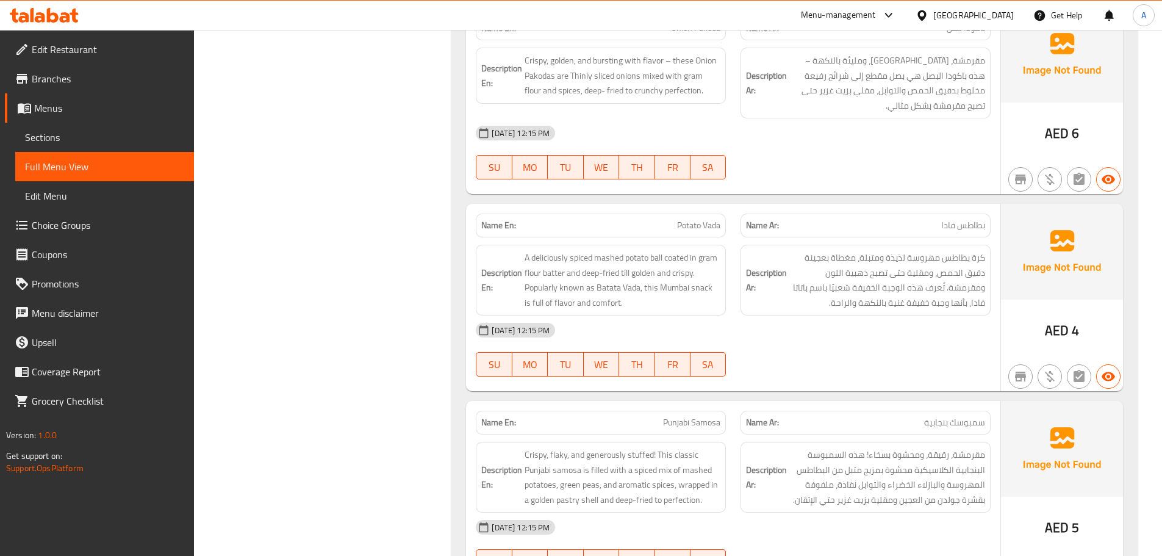
drag, startPoint x: 937, startPoint y: 324, endPoint x: 954, endPoint y: 282, distance: 45.4
click at [937, 321] on div "04-09-2025 12:15 PM" at bounding box center [732, 329] width 529 height 29
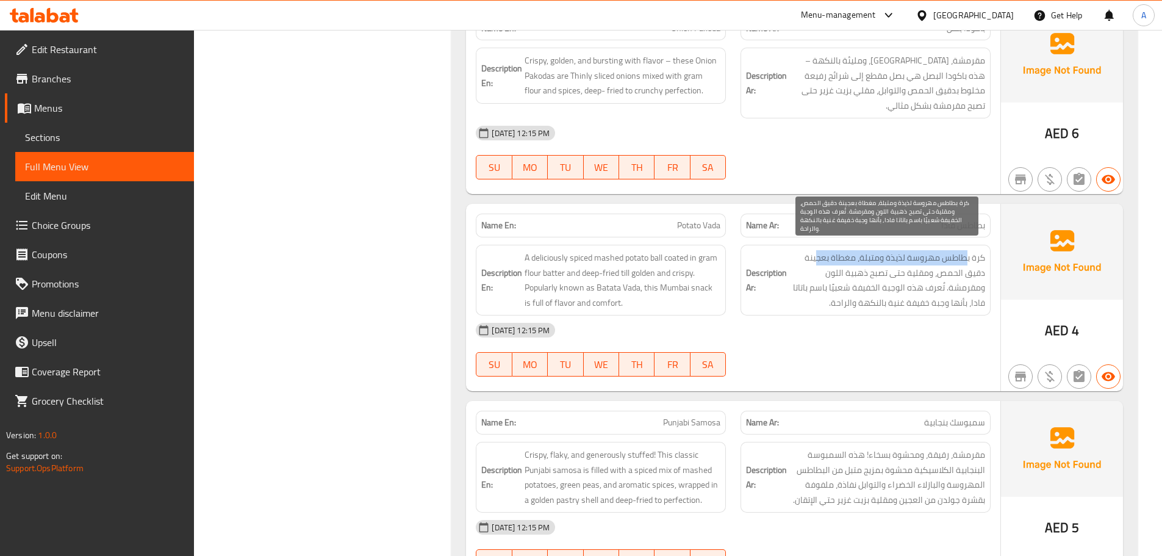
drag, startPoint x: 954, startPoint y: 247, endPoint x: 820, endPoint y: 243, distance: 134.2
click at [820, 250] on span "كرة بطاطس مهروسة لذيذة ومتبلة، مغطاة بعجينة دقيق الحمص، ومقلية حتى تصبح ذهبية ا…" at bounding box center [887, 280] width 196 height 60
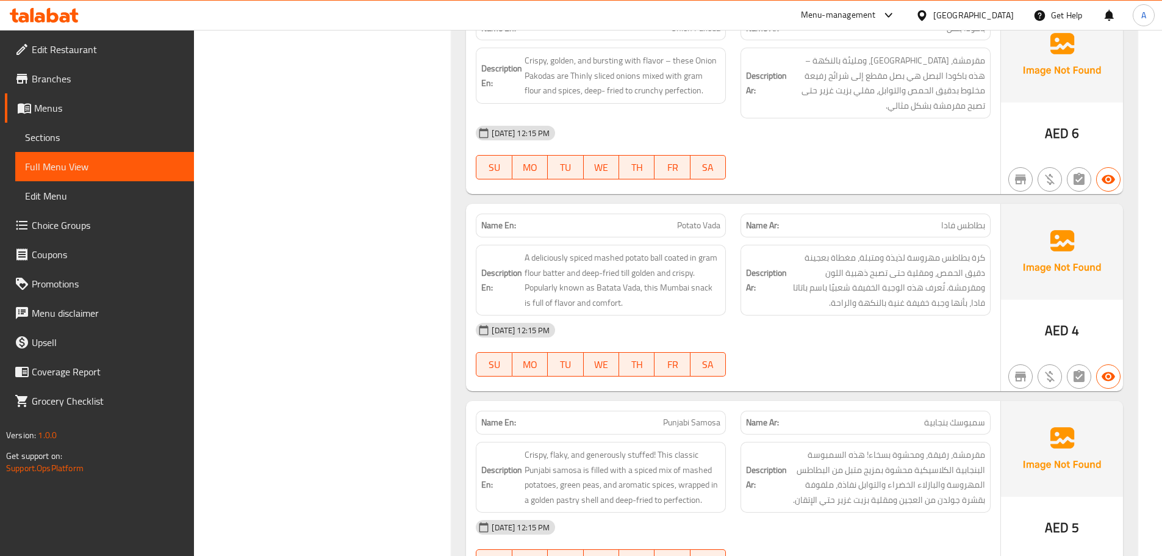
click at [953, 316] on div "04-09-2025 12:15 PM" at bounding box center [732, 329] width 529 height 29
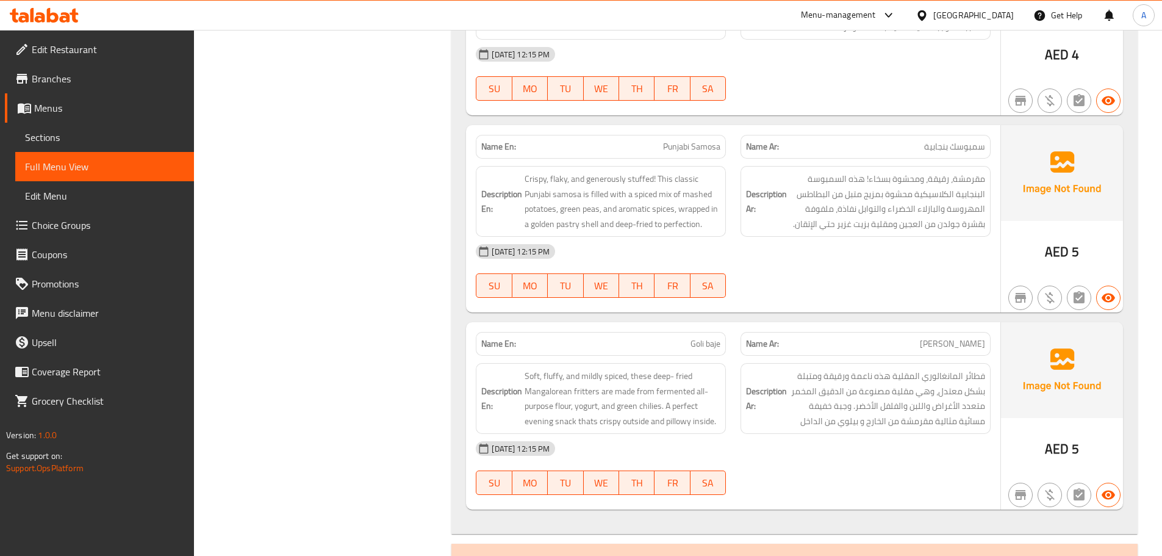
scroll to position [915, 0]
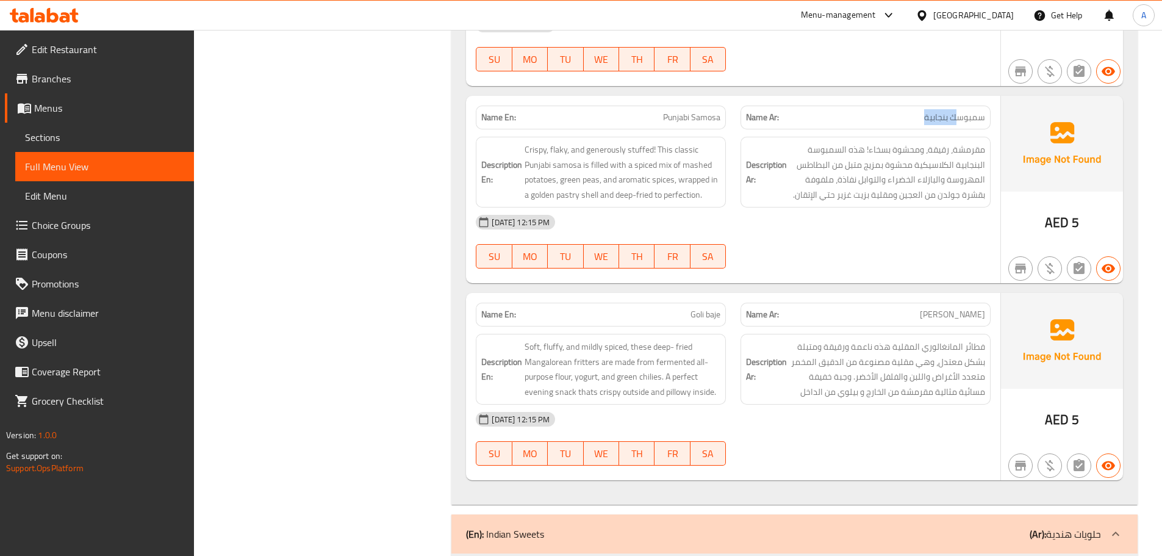
drag, startPoint x: 959, startPoint y: 104, endPoint x: 875, endPoint y: 102, distance: 83.6
click at [875, 111] on p "Name Ar: سمبوسك بنجابية" at bounding box center [865, 117] width 239 height 13
click at [904, 212] on div "04-09-2025 12:15 PM" at bounding box center [732, 221] width 529 height 29
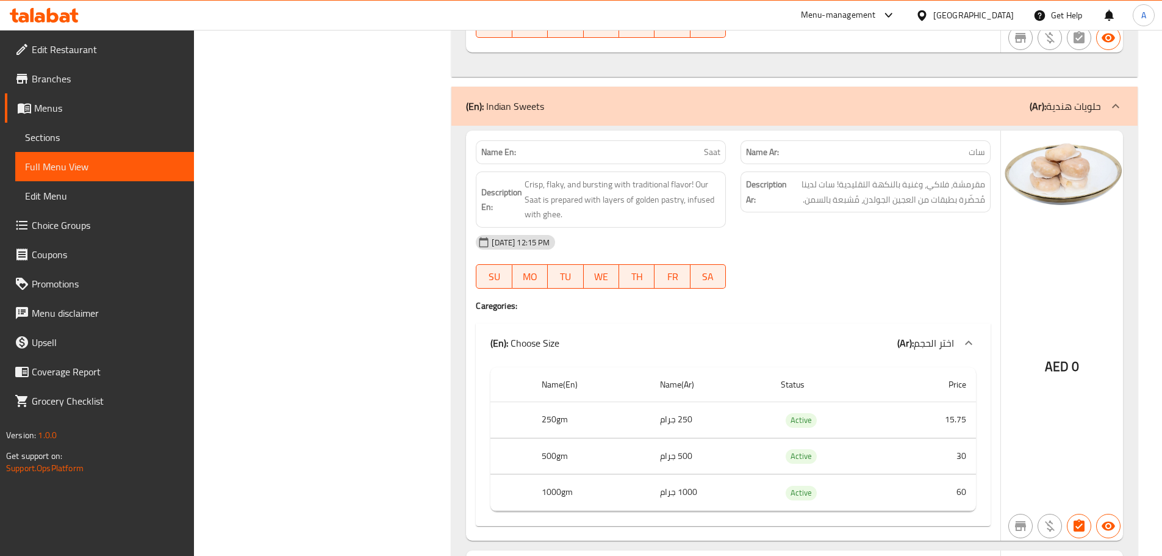
scroll to position [1342, 0]
drag, startPoint x: 939, startPoint y: 174, endPoint x: 912, endPoint y: 175, distance: 26.9
click at [929, 177] on span "مقرمشة، فلاكي، وغنية بالنكهة التقليدية! سات لدينا مُحضّرة بطبقات من العجين الجو…" at bounding box center [887, 192] width 196 height 30
click at [864, 206] on div "Description Ar: مقرمشة، فلاكي، وغنية بالنكهة التقليدية! سات لدينا مُحضّرة بطبقا…" at bounding box center [865, 200] width 265 height 71
click at [717, 146] on span "Saat" at bounding box center [712, 152] width 16 height 13
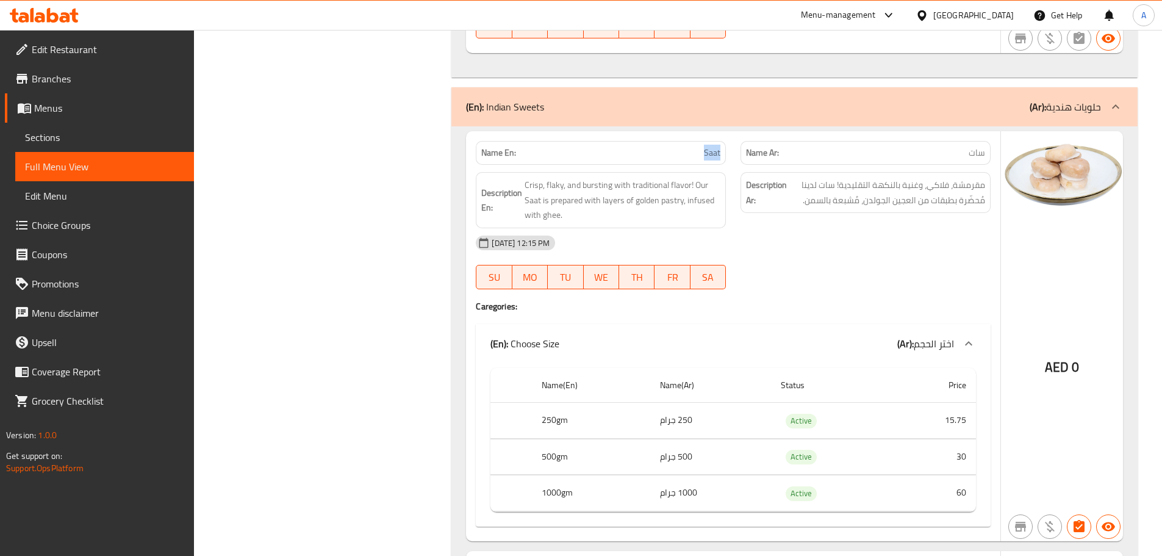
click at [717, 146] on span "Saat" at bounding box center [712, 152] width 16 height 13
copy span "Saat"
click at [479, 265] on button "SU" at bounding box center [494, 277] width 36 height 24
drag, startPoint x: 441, startPoint y: 262, endPoint x: 441, endPoint y: 268, distance: 6.7
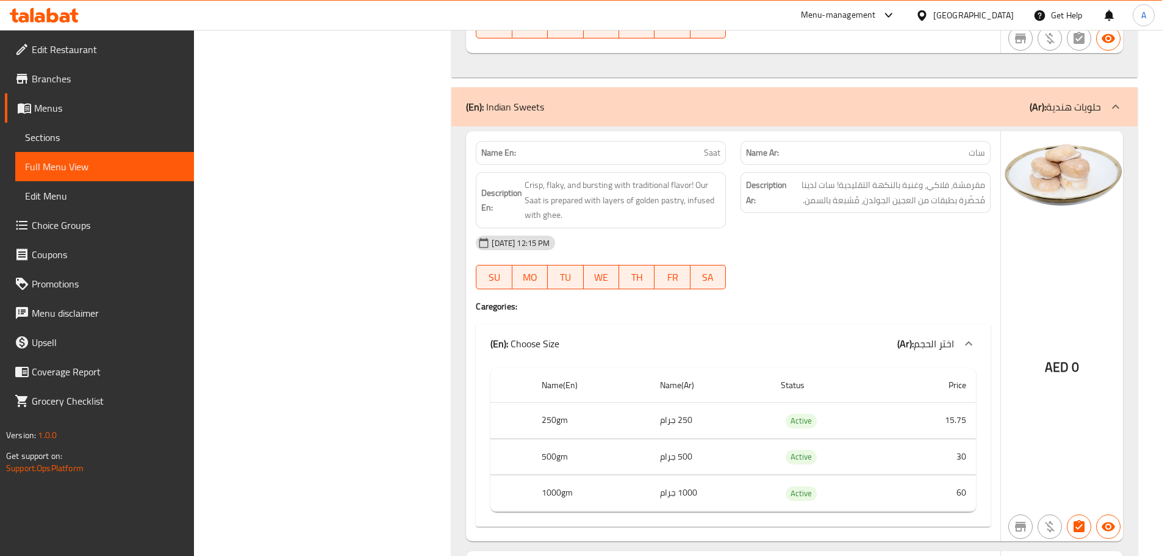
click at [68, 137] on span "Sections" at bounding box center [104, 137] width 159 height 15
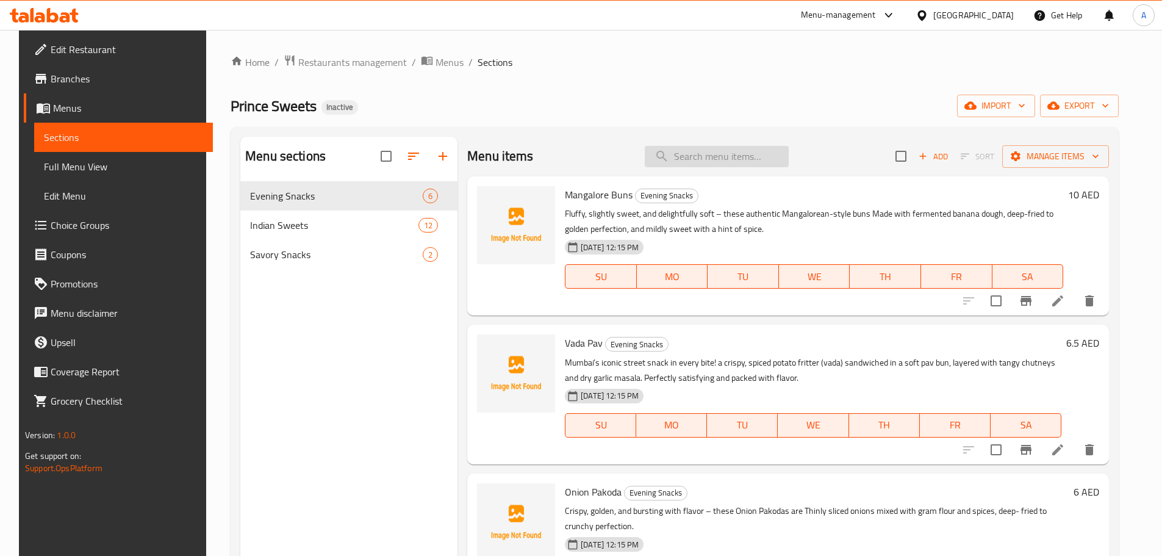
click at [705, 146] on input "search" at bounding box center [717, 156] width 144 height 21
paste input "Saat"
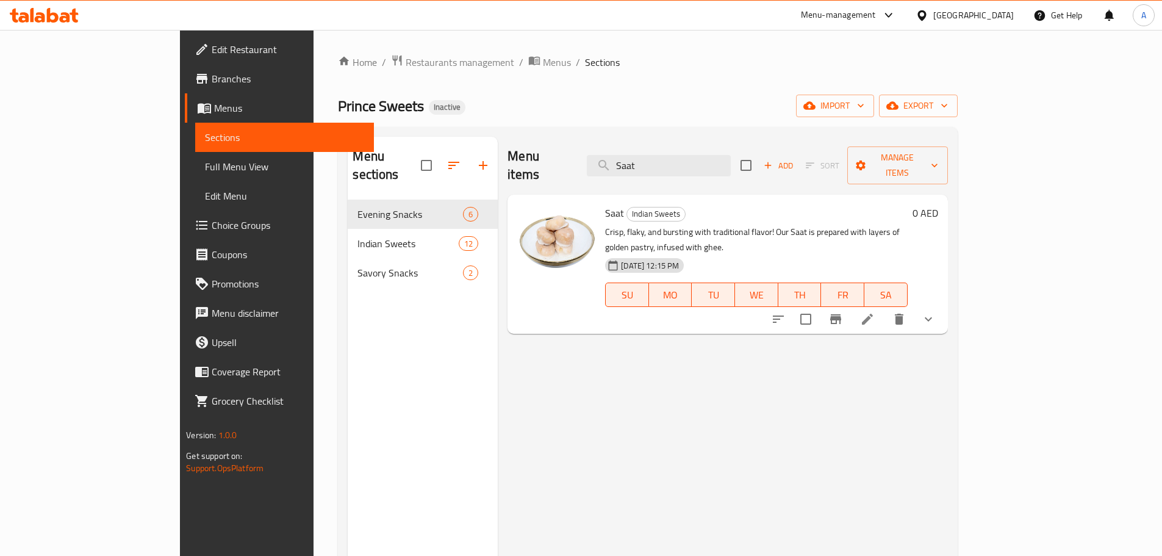
type input "Saat"
click at [884, 308] on li at bounding box center [867, 319] width 34 height 22
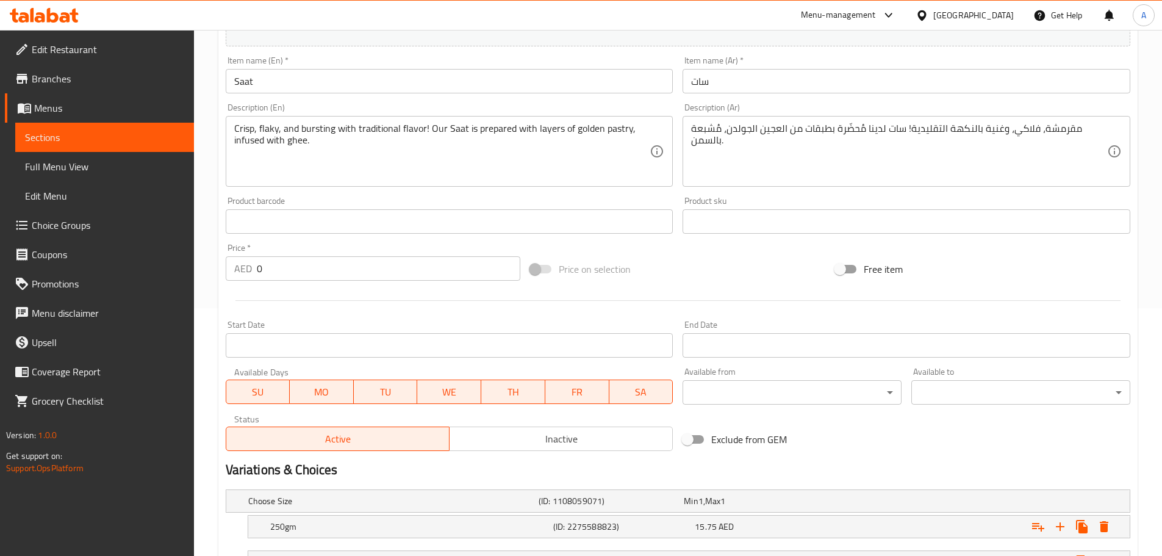
scroll to position [387, 0]
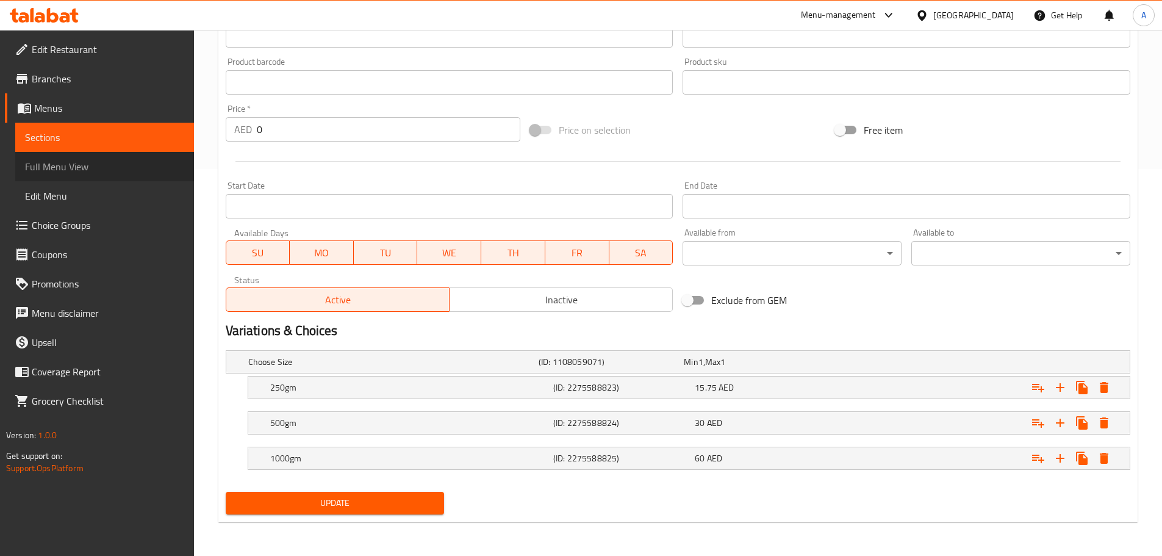
click at [43, 157] on link "Full Menu View" at bounding box center [104, 166] width 179 height 29
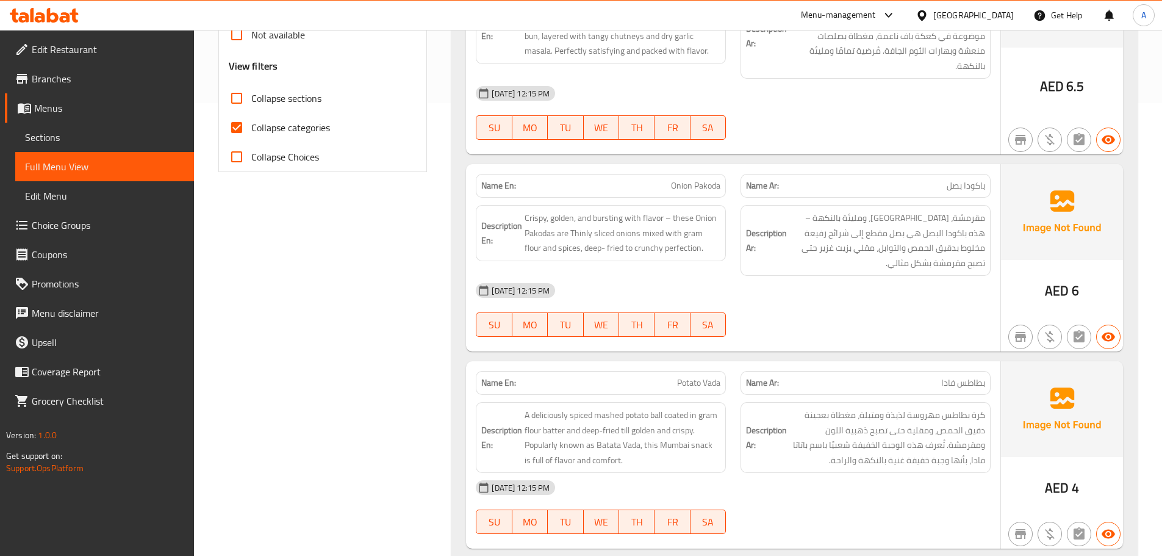
scroll to position [348, 0]
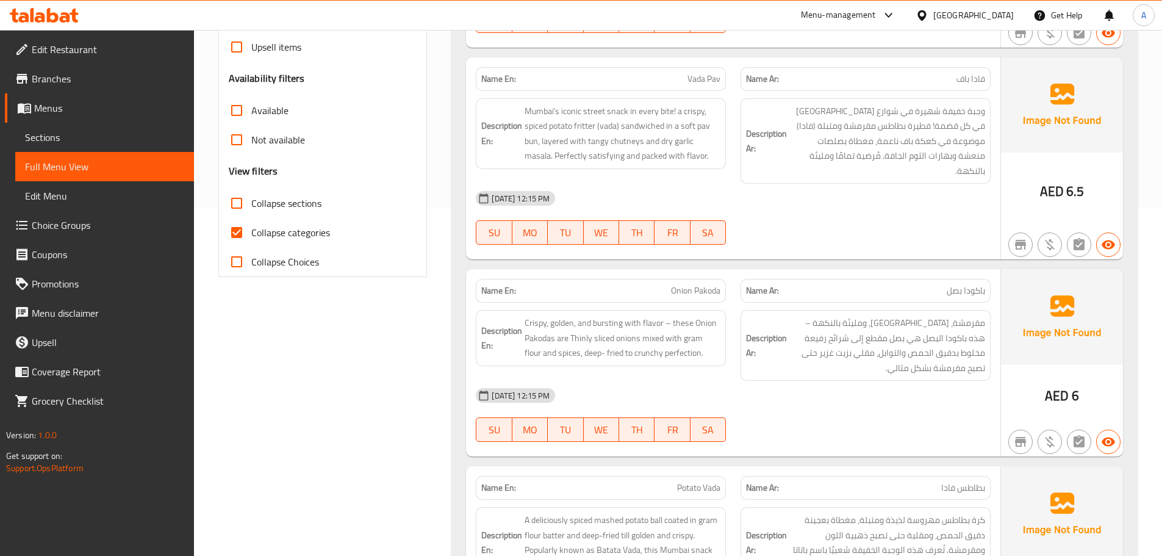
click at [270, 237] on span "Collapse categories" at bounding box center [290, 232] width 79 height 15
click at [251, 237] on input "Collapse categories" at bounding box center [236, 232] width 29 height 29
checkbox input "false"
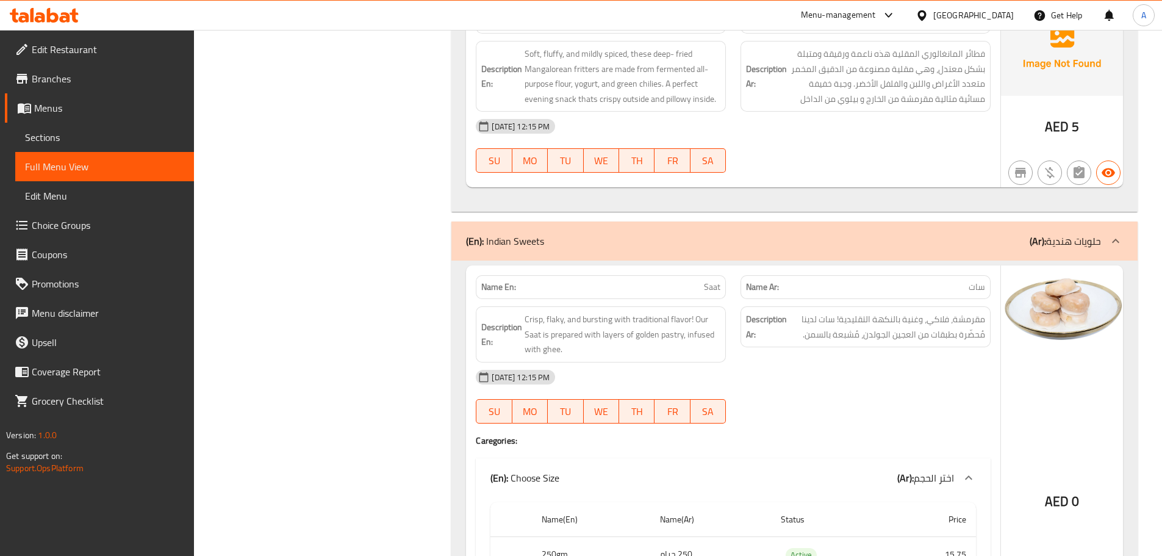
scroll to position [1323, 0]
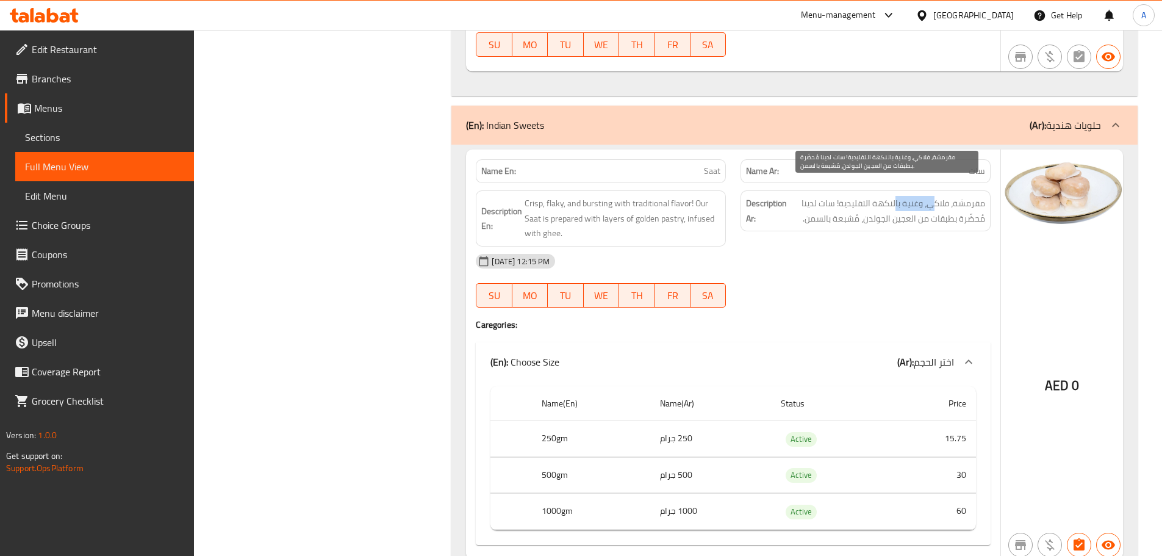
click at [895, 196] on span "مقرمشة، فلاكي، وغنية بالنكهة التقليدية! سات لدينا مُحضّرة بطبقات من العجين الجو…" at bounding box center [887, 211] width 196 height 30
click at [892, 266] on div "04-09-2025 12:15 PM SU MO TU WE TH FR SA" at bounding box center [732, 280] width 529 height 68
drag, startPoint x: 906, startPoint y: 201, endPoint x: 804, endPoint y: 261, distance: 118.1
click at [821, 209] on span "مقرمشة، فلاكي، وغنية بالنكهة التقليدية! سات لدينا مُحضّرة بطبقات من العجين الجو…" at bounding box center [887, 211] width 196 height 30
click at [804, 270] on div "04-09-2025 12:15 PM SU MO TU WE TH FR SA" at bounding box center [732, 280] width 529 height 68
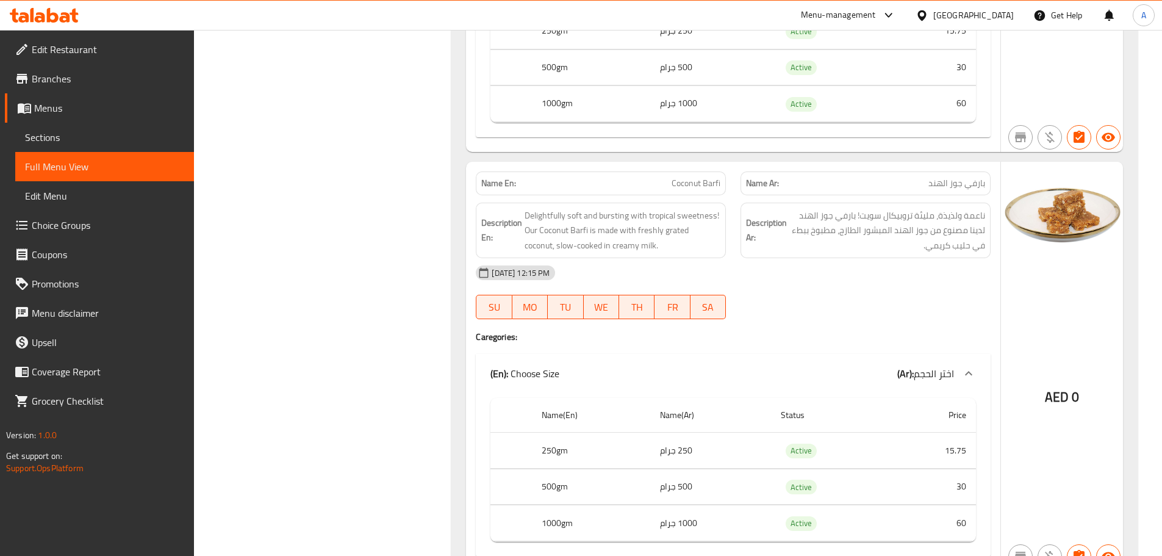
scroll to position [1750, 0]
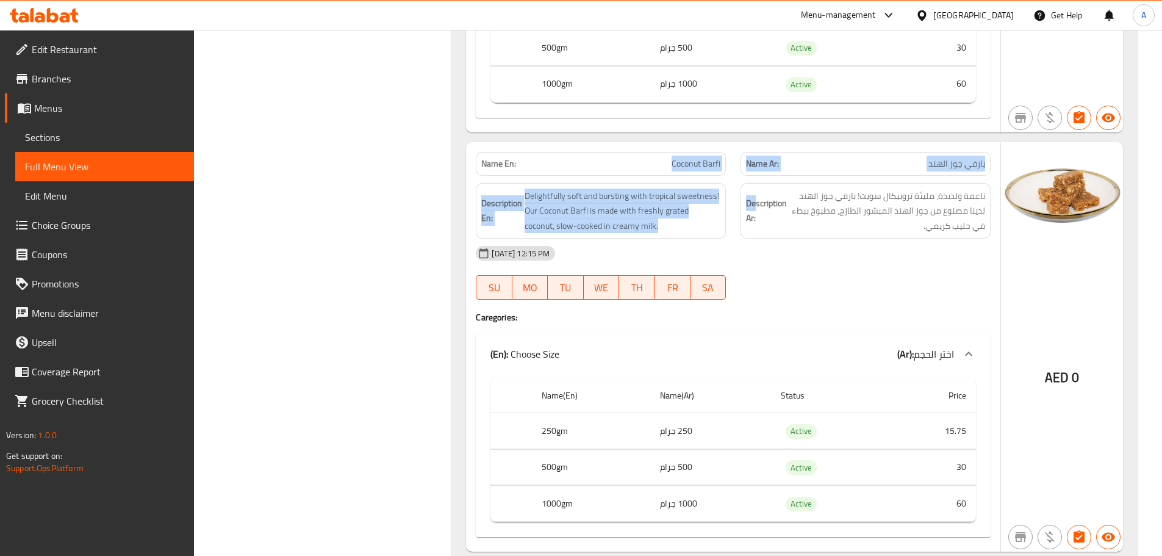
drag, startPoint x: 701, startPoint y: 152, endPoint x: 924, endPoint y: 257, distance: 246.1
click at [787, 188] on div "Name En: Coconut Barfi Name Ar: بارفي جوز الهند Description En: Delightfully so…" at bounding box center [733, 346] width 534 height 409
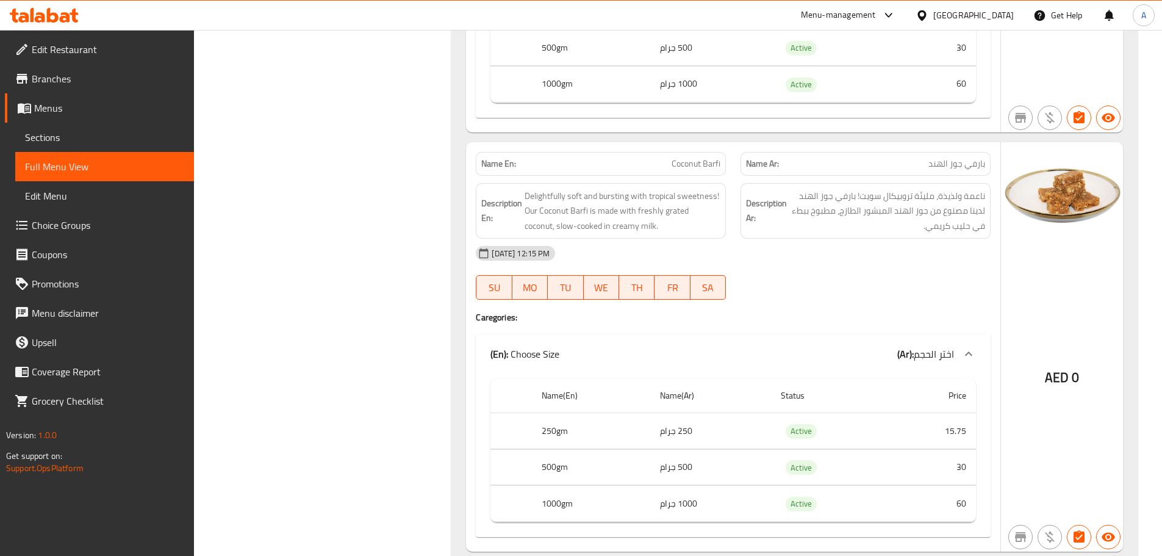
click at [924, 257] on div "04-09-2025 12:15 PM SU MO TU WE TH FR SA" at bounding box center [732, 272] width 529 height 68
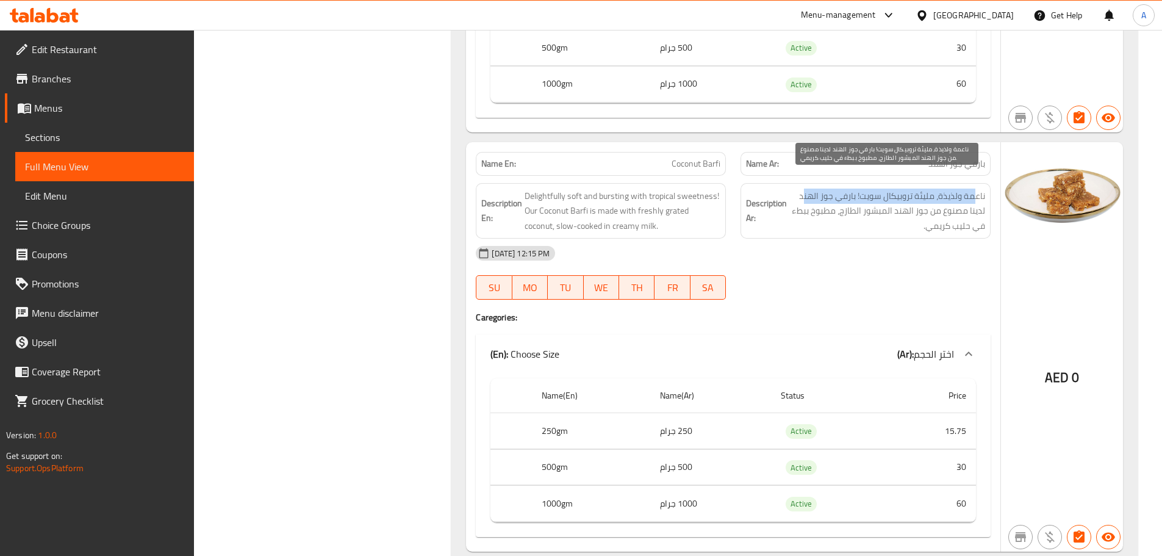
drag, startPoint x: 959, startPoint y: 177, endPoint x: 805, endPoint y: 185, distance: 153.9
click at [805, 188] on span "ناعمة ولذيذة، مليئة تروبيكال سويت! بارفي جوز الهند لدينا مصنوع من جوز الهند الم…" at bounding box center [887, 210] width 196 height 45
drag, startPoint x: 978, startPoint y: 198, endPoint x: 797, endPoint y: 197, distance: 180.5
click at [797, 197] on span "ناعمة ولذيذة، مليئة تروبيكال سويت! بارفي جوز الهند لدينا مصنوع من جوز الهند الم…" at bounding box center [887, 210] width 196 height 45
drag, startPoint x: 961, startPoint y: 215, endPoint x: 920, endPoint y: 245, distance: 51.1
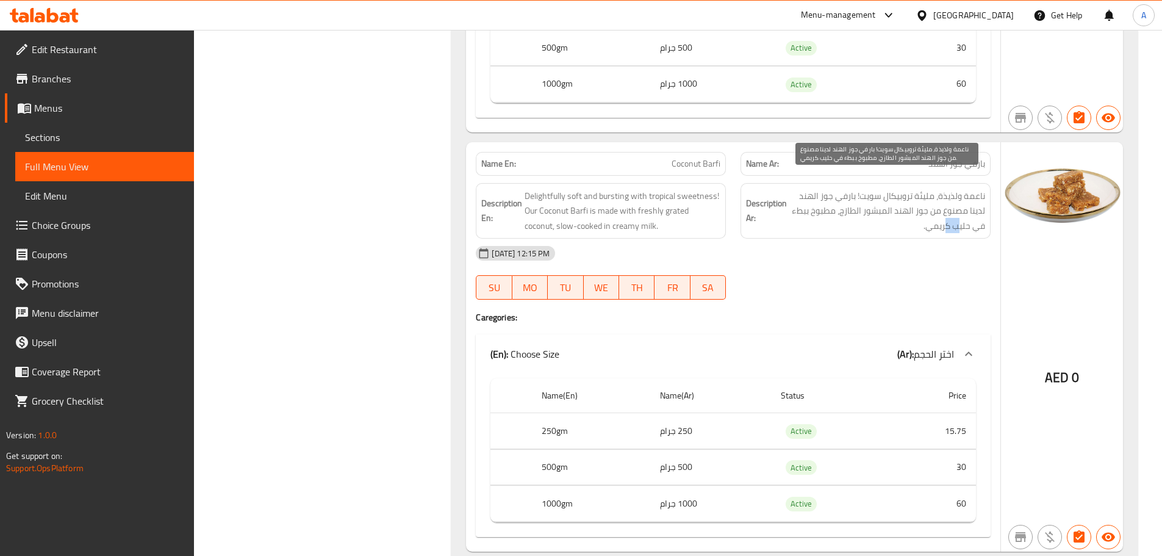
click at [943, 213] on span "ناعمة ولذيذة، مليئة تروبيكال سويت! بارفي جوز الهند لدينا مصنوع من جوز الهند الم…" at bounding box center [887, 210] width 196 height 45
drag, startPoint x: 910, startPoint y: 271, endPoint x: 829, endPoint y: 256, distance: 82.0
click at [909, 272] on div "04-09-2025 12:15 PM SU MO TU WE TH FR SA" at bounding box center [732, 272] width 529 height 68
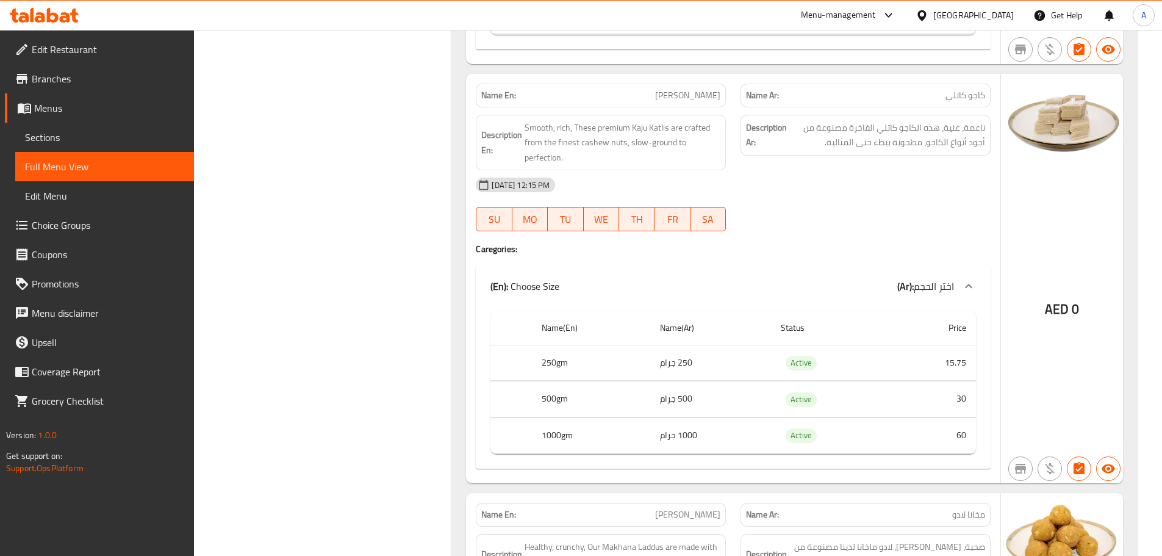
scroll to position [2238, 0]
click at [900, 224] on div "Name En: Kaju Katli Name Ar: كاجو كاتلي Description En: Smooth, rich, These pre…" at bounding box center [733, 277] width 534 height 409
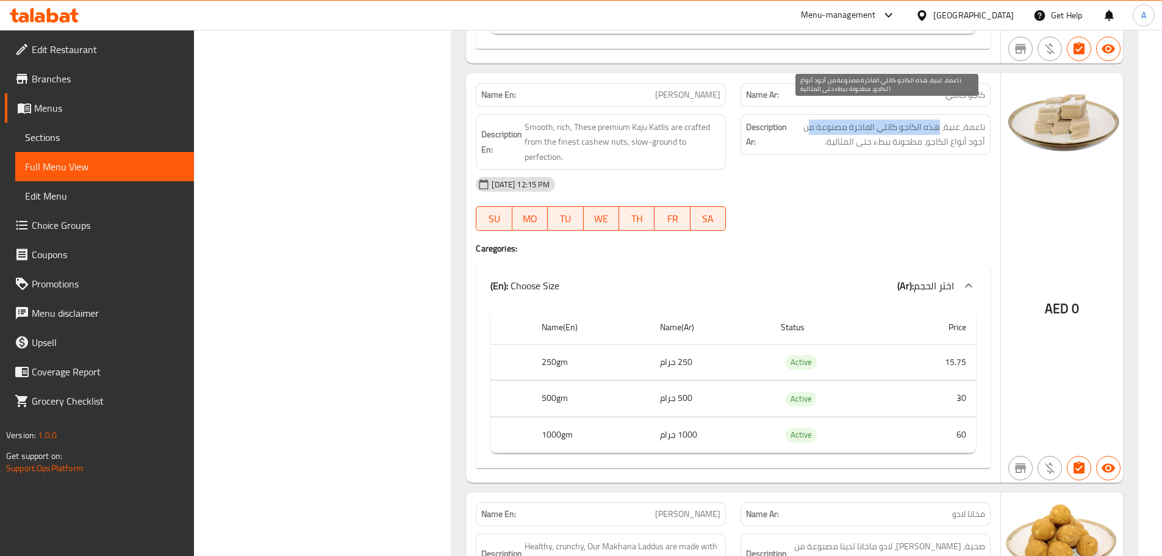
drag, startPoint x: 939, startPoint y: 107, endPoint x: 813, endPoint y: 108, distance: 125.6
click at [813, 120] on span "ناعمة، غنية، هذه الكاجو كاتلي الفاخرة مصنوعة من أجود أنواع الكاجو، مطحونة ببطء …" at bounding box center [887, 135] width 196 height 30
drag, startPoint x: 960, startPoint y: 121, endPoint x: 865, endPoint y: 121, distance: 95.1
click at [865, 121] on span "ناعمة، غنية، هذه الكاجو كاتلي الفاخرة مصنوعة من أجود أنواع الكاجو، مطحونة ببطء …" at bounding box center [887, 135] width 196 height 30
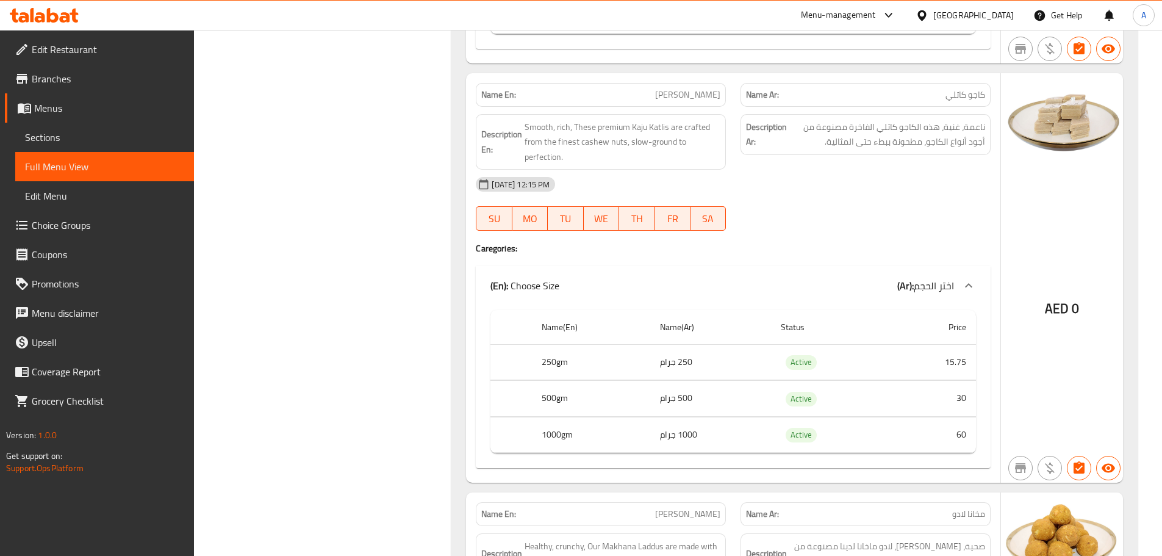
click at [840, 206] on div "04-09-2025 12:15 PM SU MO TU WE TH FR SA" at bounding box center [732, 204] width 529 height 68
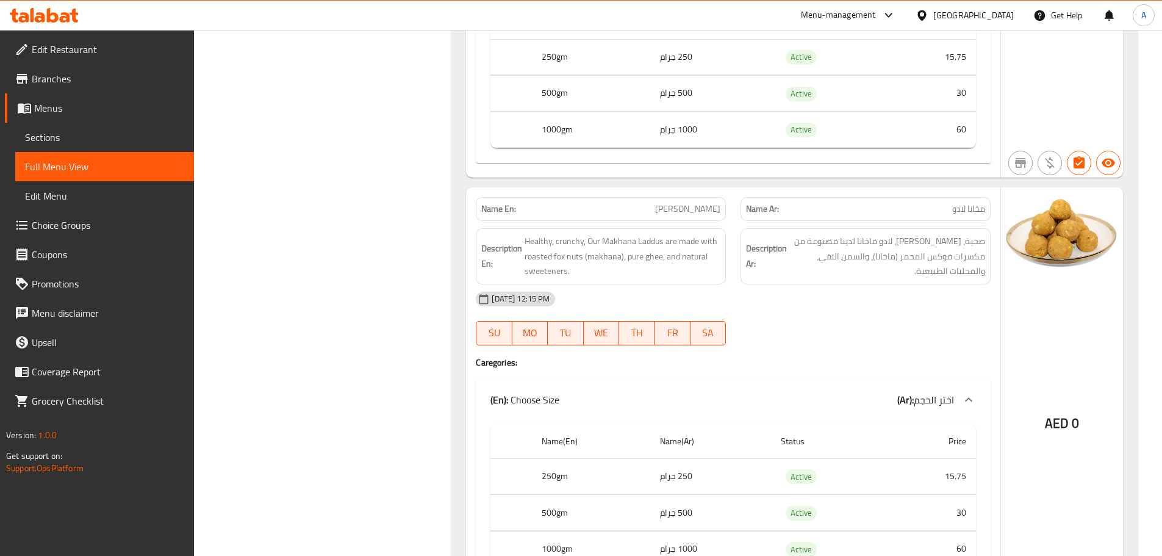
scroll to position [2604, 0]
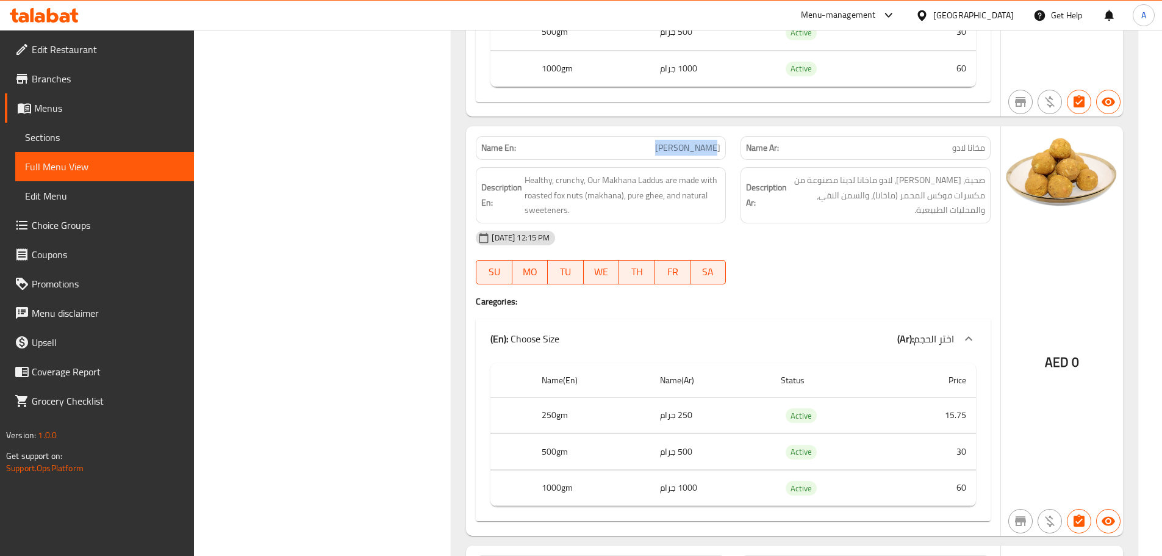
drag, startPoint x: 665, startPoint y: 133, endPoint x: 824, endPoint y: 170, distance: 163.5
click at [759, 141] on div "Name En: Makhana Laddu Name Ar: مخانا لادو" at bounding box center [732, 148] width 529 height 38
click at [838, 229] on div "04-09-2025 12:15 PM" at bounding box center [732, 237] width 529 height 29
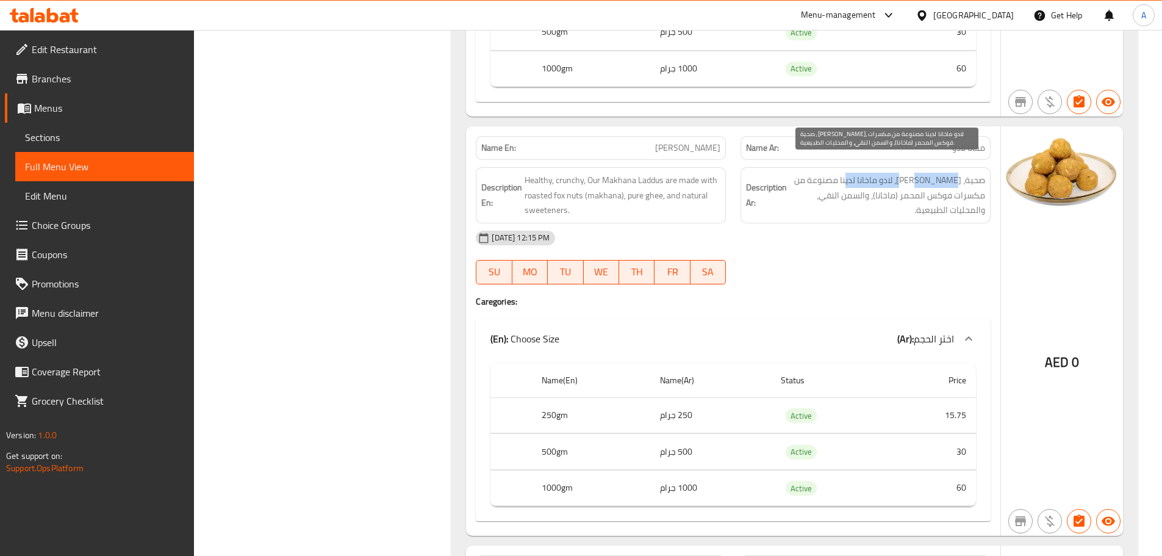
drag, startPoint x: 882, startPoint y: 164, endPoint x: 882, endPoint y: 233, distance: 68.9
click at [853, 173] on span "صحية، كرانشي، لادو ماخانا لدينا مصنوعة من مكسرات فوكس المحمر (ماخانا)، والسمن ا…" at bounding box center [887, 195] width 196 height 45
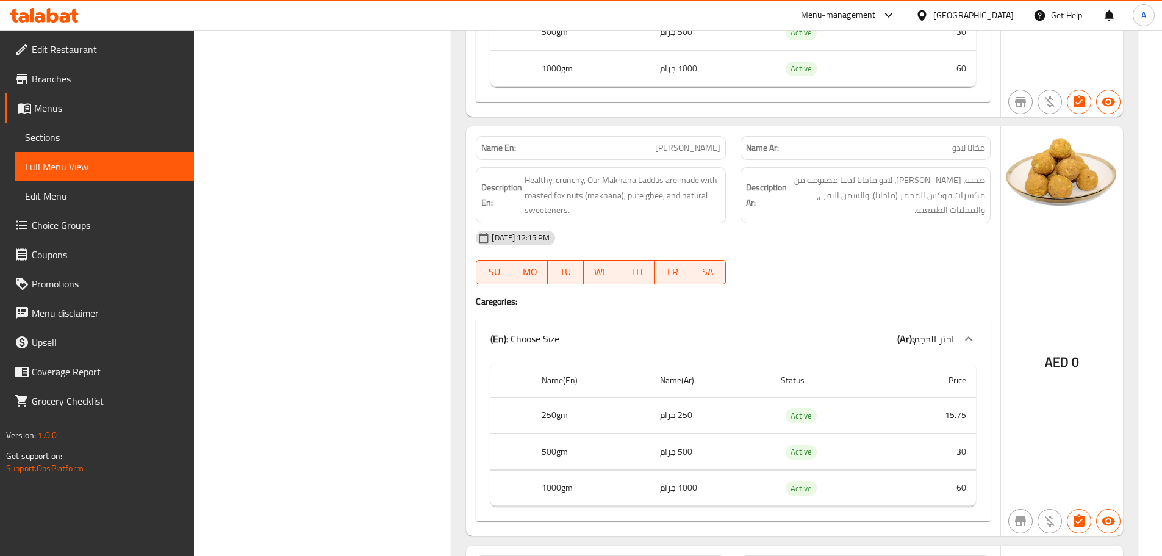
click at [886, 238] on div "04-09-2025 12:15 PM SU MO TU WE TH FR SA" at bounding box center [732, 257] width 529 height 68
drag, startPoint x: 842, startPoint y: 174, endPoint x: 839, endPoint y: 194, distance: 20.3
click at [840, 180] on span "صحية، كرانشي، لادو ماخانا لدينا مصنوعة من مكسرات فوكس المحمر (ماخانا)، والسمن ا…" at bounding box center [887, 195] width 196 height 45
click at [842, 247] on div "04-09-2025 12:15 PM SU MO TU WE TH FR SA" at bounding box center [732, 257] width 529 height 68
drag, startPoint x: 829, startPoint y: 176, endPoint x: 840, endPoint y: 237, distance: 62.0
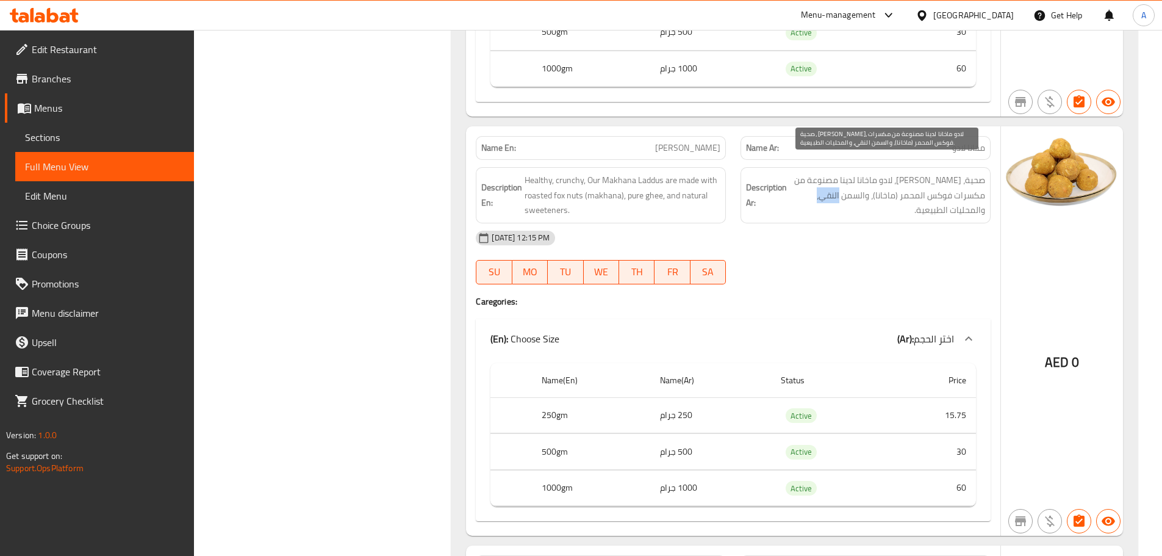
click at [824, 176] on span "صحية، كرانشي، لادو ماخانا لدينا مصنوعة من مكسرات فوكس المحمر (ماخانا)، والسمن ا…" at bounding box center [887, 195] width 196 height 45
drag, startPoint x: 844, startPoint y: 248, endPoint x: 837, endPoint y: 251, distance: 7.4
click at [844, 249] on div "04-09-2025 12:15 PM SU MO TU WE TH FR SA" at bounding box center [732, 257] width 529 height 68
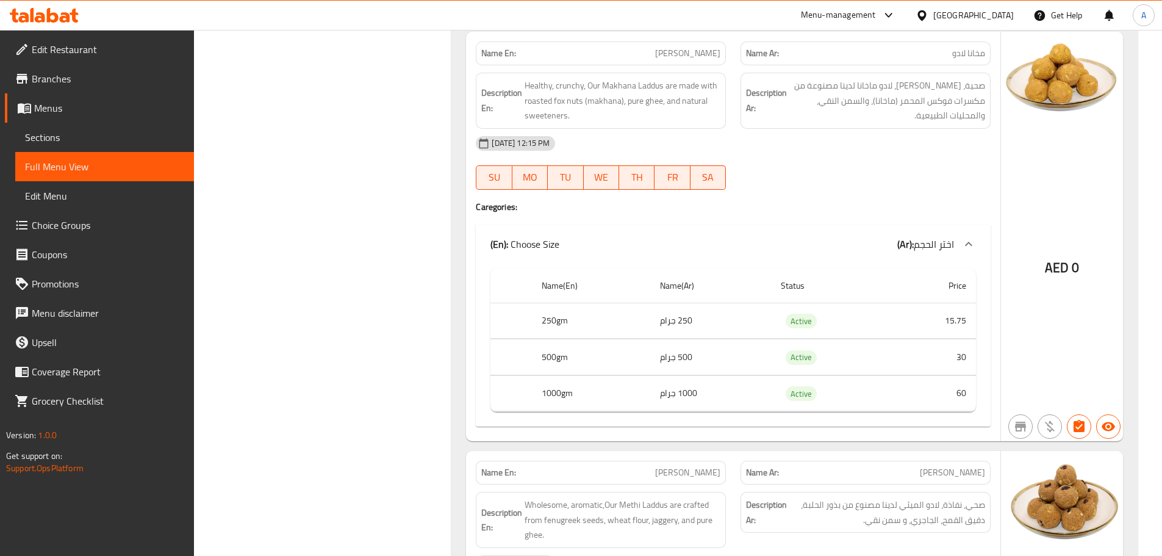
scroll to position [2787, 0]
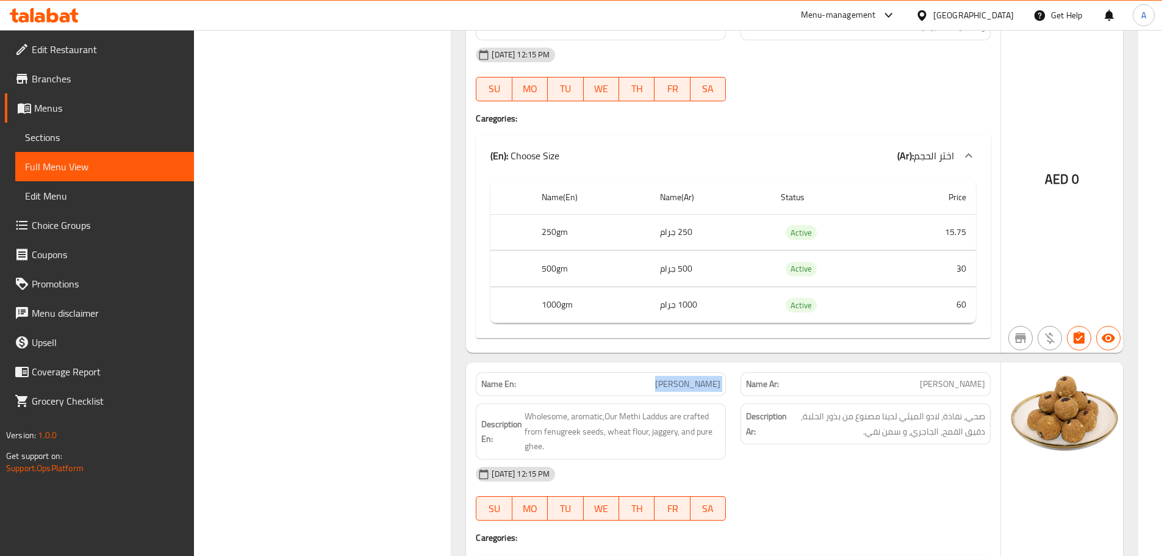
drag, startPoint x: 666, startPoint y: 369, endPoint x: 839, endPoint y: 399, distance: 175.9
click at [790, 385] on div "Name En: Methi Laddu Name Ar: ميثي لادو Description En: Wholesome, aromatic,Our…" at bounding box center [733, 566] width 534 height 409
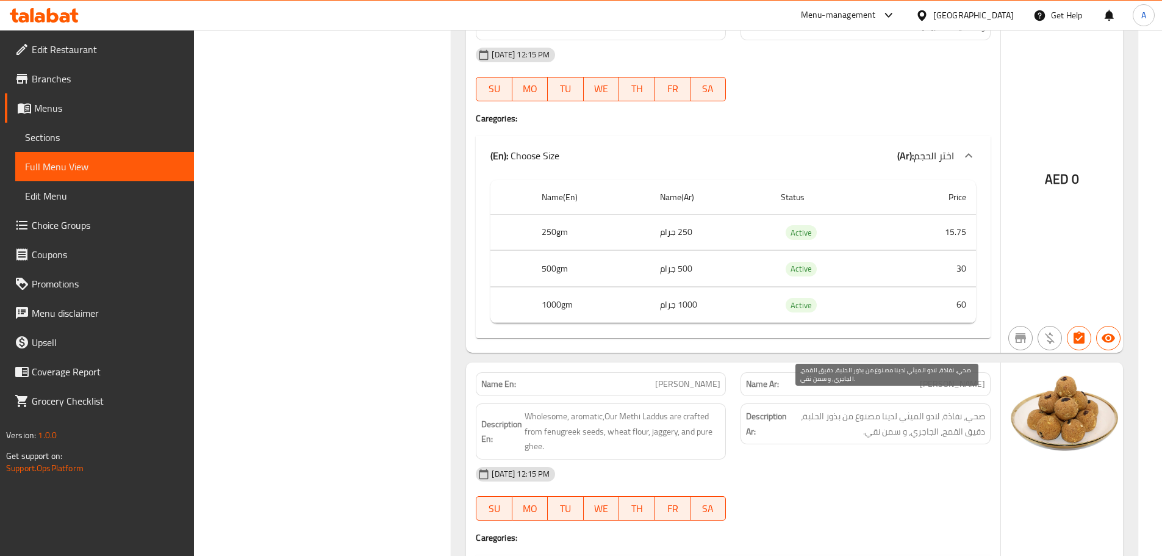
click at [957, 424] on div "Description Ar: صحي، نفاذة، لادو الميثي لدينا مصنوع من بذور الحلبة، دقيق القمح،…" at bounding box center [865, 423] width 250 height 41
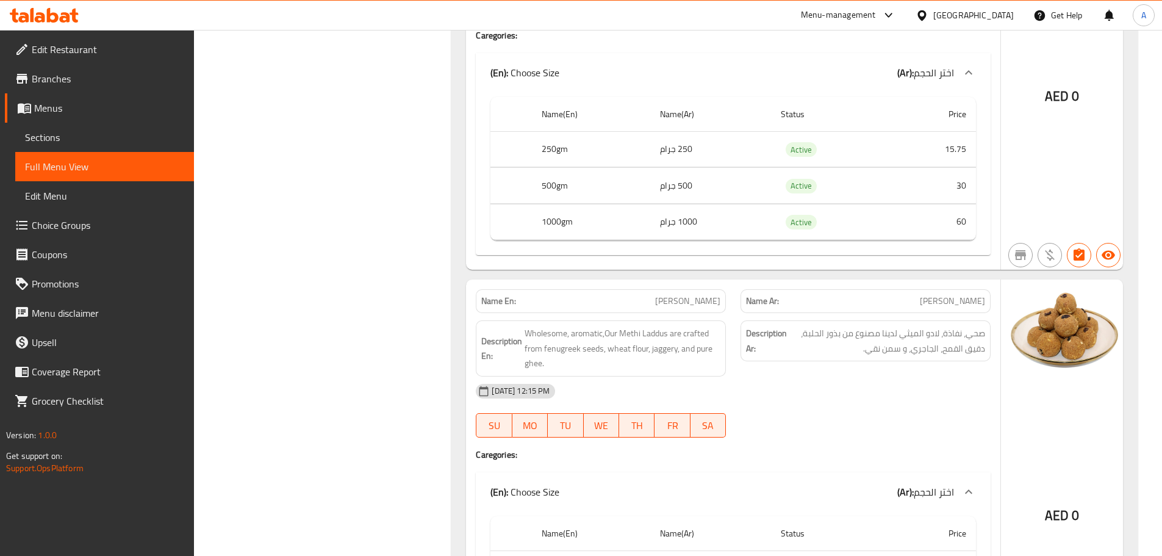
scroll to position [2909, 0]
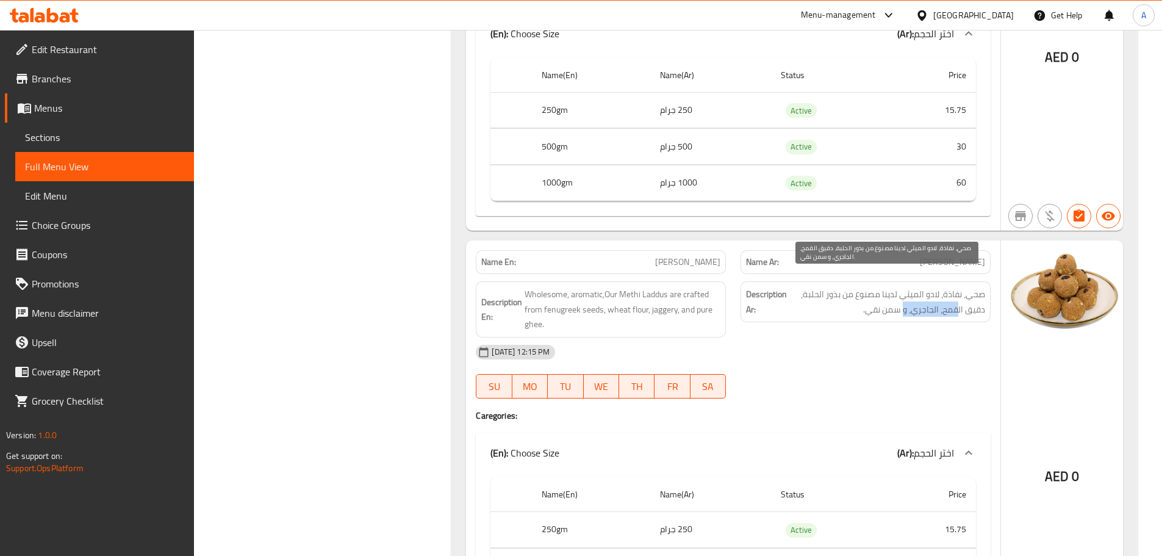
drag, startPoint x: 954, startPoint y: 292, endPoint x: 899, endPoint y: 386, distance: 108.5
click at [904, 292] on span "صحي، نفاذة، لادو الميثي لدينا مصنوع من بذور الحلبة، دقيق القمح، الجاجري، و سمن …" at bounding box center [887, 302] width 196 height 30
drag, startPoint x: 899, startPoint y: 400, endPoint x: 765, endPoint y: 374, distance: 136.7
click at [899, 409] on h4 "Caregories:" at bounding box center [733, 415] width 515 height 12
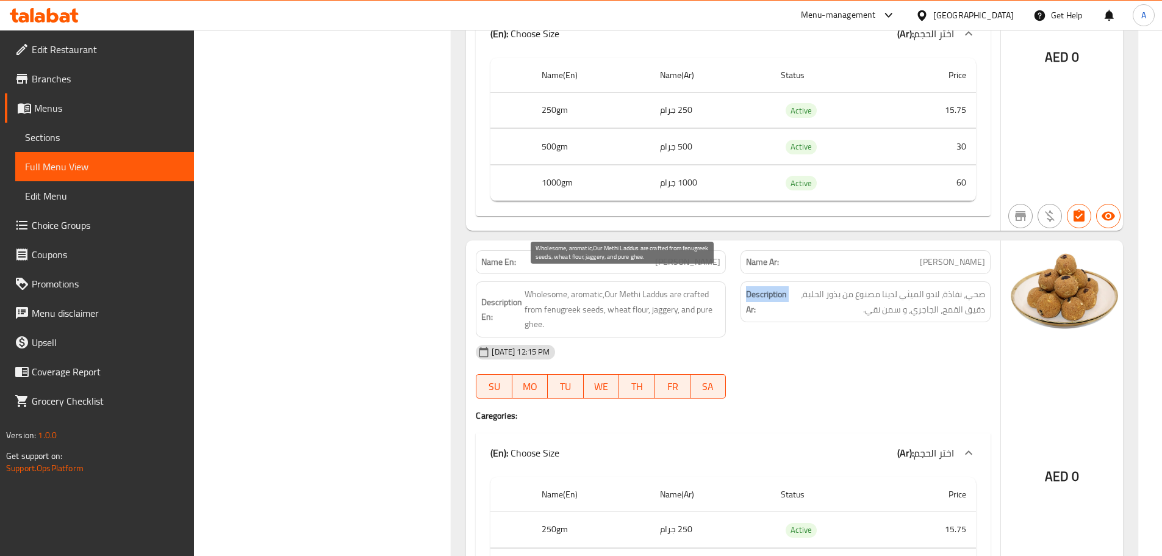
drag, startPoint x: 637, startPoint y: 304, endPoint x: 806, endPoint y: 331, distance: 171.0
click at [783, 320] on div "Description En: Wholesome, aromatic,Our Methi Laddus are crafted from fenugreek…" at bounding box center [732, 309] width 529 height 71
click at [869, 351] on div "04-09-2025 12:15 PM" at bounding box center [732, 351] width 529 height 29
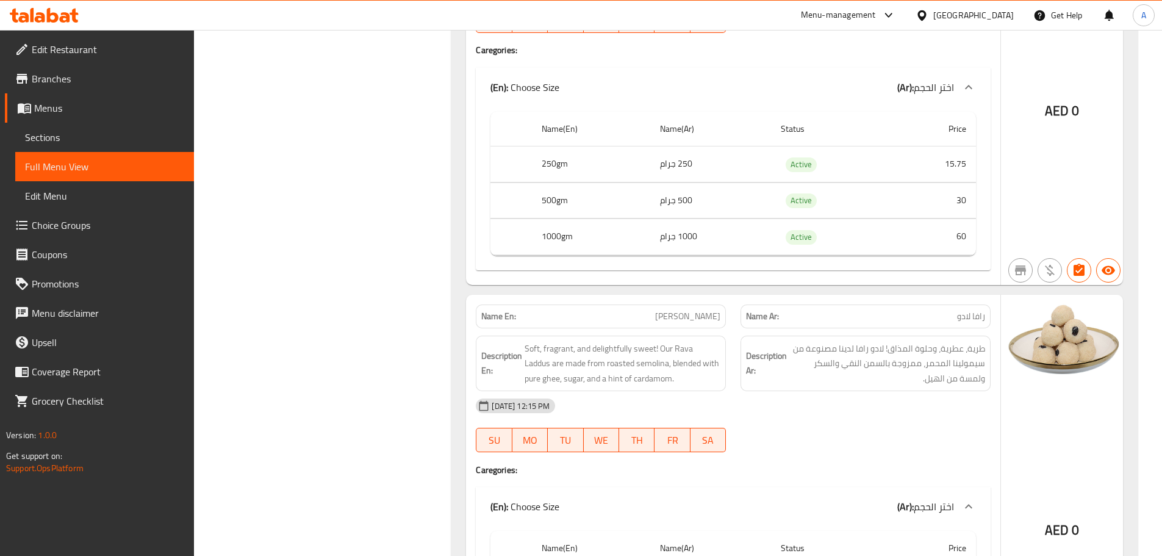
scroll to position [3275, 0]
drag, startPoint x: 954, startPoint y: 348, endPoint x: 861, endPoint y: 348, distance: 93.3
click at [861, 348] on span "طرية، عطرية، وحلوة المذاق! لادو رافا لدينا مصنوعة من سيمولينا المحمر، ممزوجة با…" at bounding box center [887, 362] width 196 height 45
drag, startPoint x: 973, startPoint y: 368, endPoint x: 930, endPoint y: 387, distance: 47.2
click at [932, 374] on div "Description Ar: طرية، عطرية، وحلوة المذاق! لادو رافا لدينا مصنوعة من سيمولينا ا…" at bounding box center [865, 363] width 250 height 56
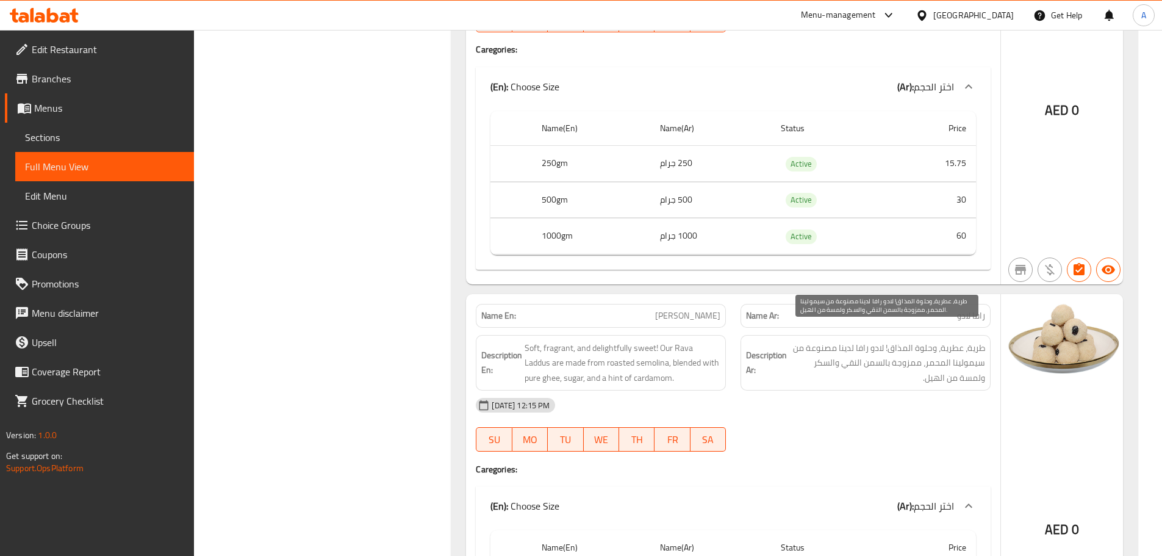
drag, startPoint x: 923, startPoint y: 423, endPoint x: 901, endPoint y: 424, distance: 22.6
click at [913, 424] on div "04-09-2025 12:15 PM SU MO TU WE TH FR SA" at bounding box center [732, 424] width 529 height 68
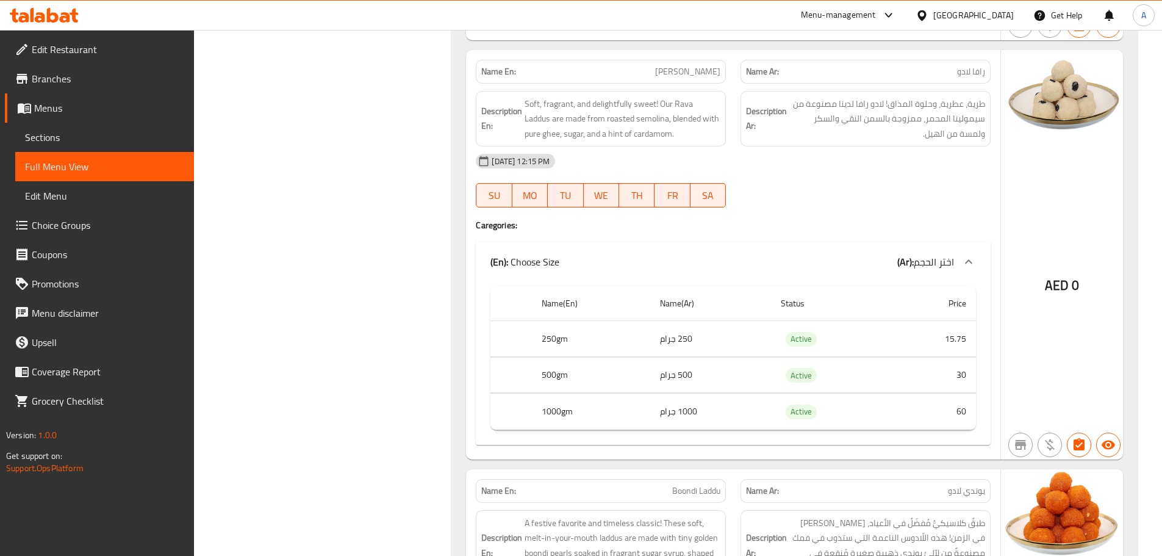
scroll to position [3702, 0]
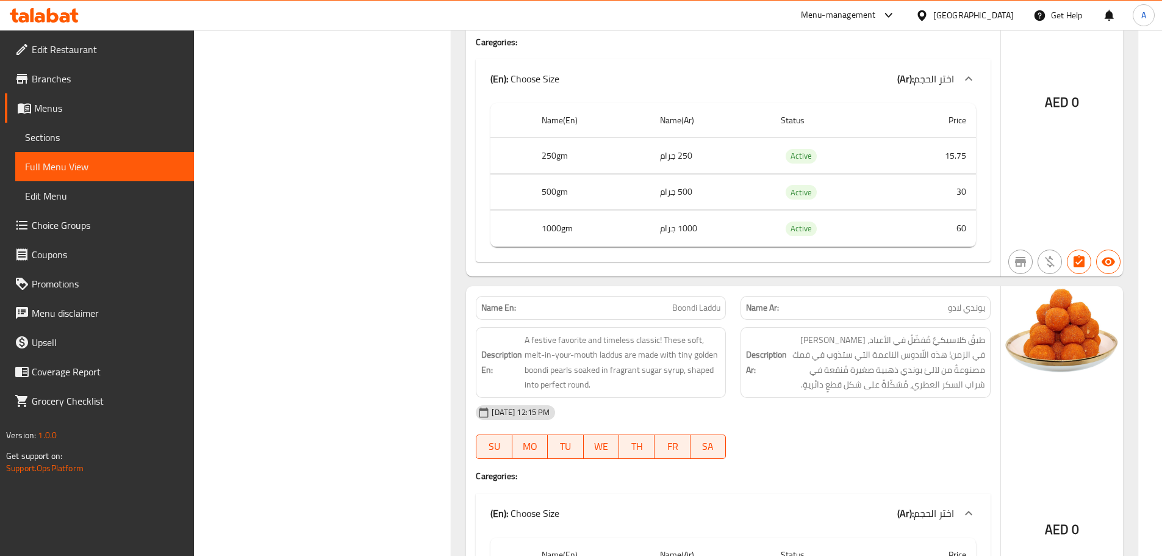
click at [937, 417] on div "04-09-2025 12:15 PM SU MO TU WE TH FR SA" at bounding box center [732, 432] width 529 height 68
drag, startPoint x: 930, startPoint y: 345, endPoint x: 889, endPoint y: 378, distance: 52.5
click at [885, 349] on span "طبقٌ كلاسيكيٌّ مُفضّلٌ في الأعياد، خالدٌ في الزمن! هذه اللّادوس الناعمة التي ست…" at bounding box center [887, 362] width 196 height 60
drag, startPoint x: 921, startPoint y: 423, endPoint x: 894, endPoint y: 418, distance: 28.0
click at [921, 424] on div "04-09-2025 12:15 PM SU MO TU WE TH FR SA" at bounding box center [732, 432] width 529 height 68
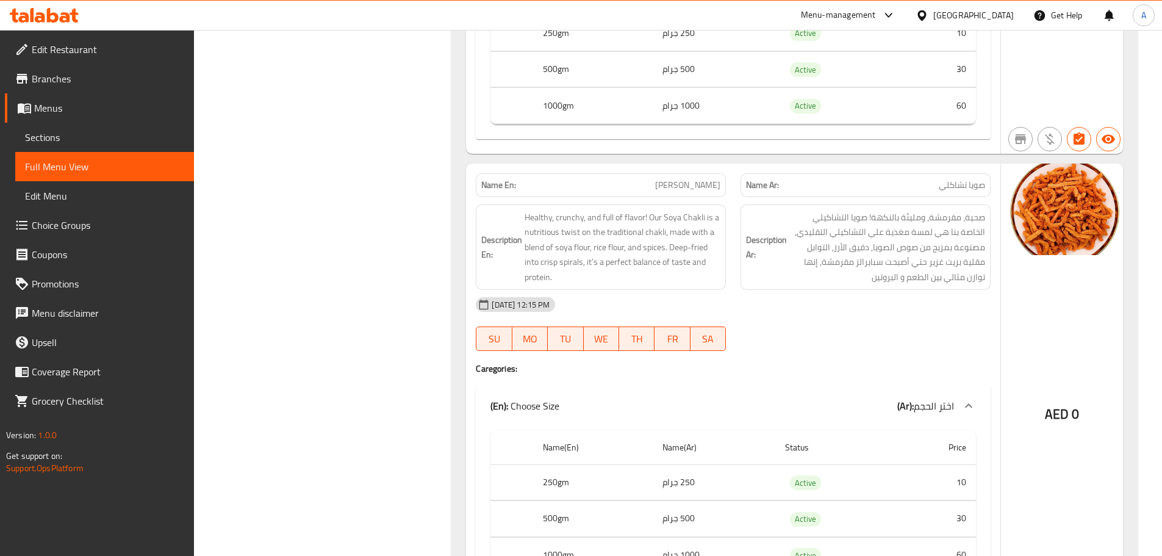
scroll to position [6982, 0]
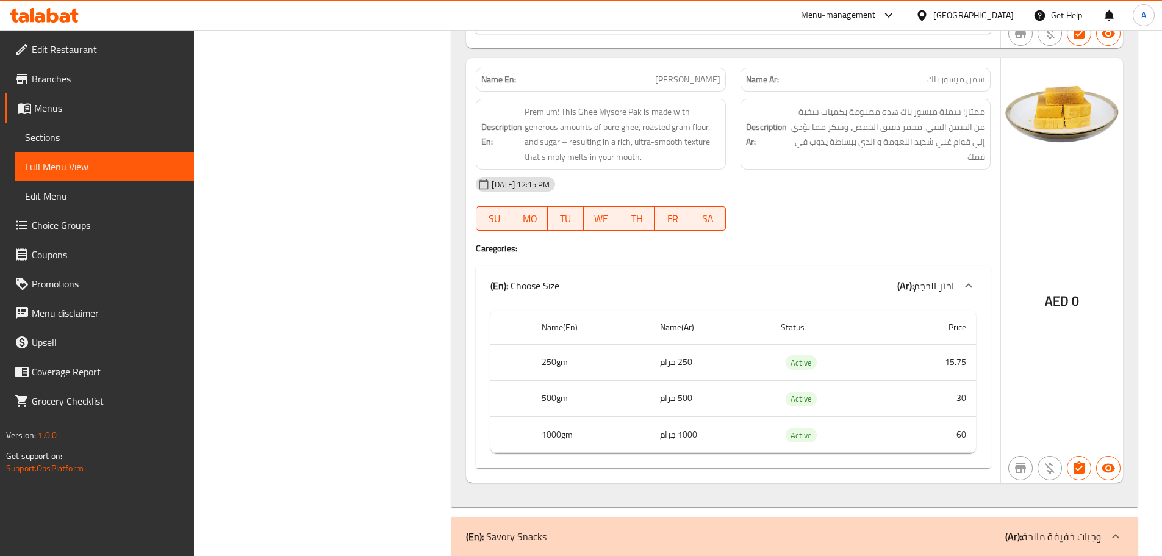
scroll to position [0, 0]
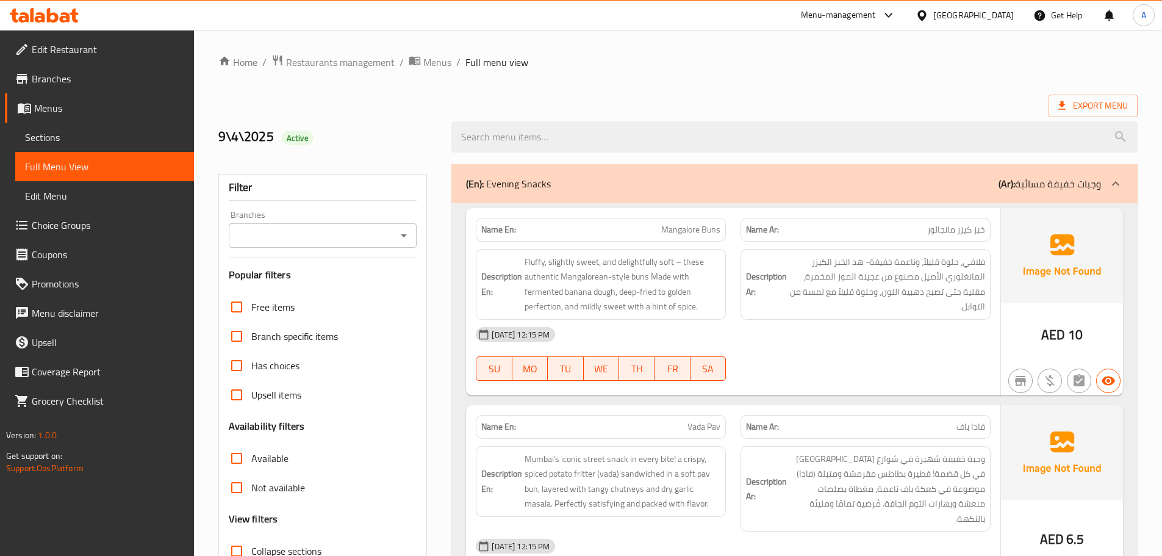
click at [1103, 104] on span "Export Menu" at bounding box center [1093, 105] width 70 height 15
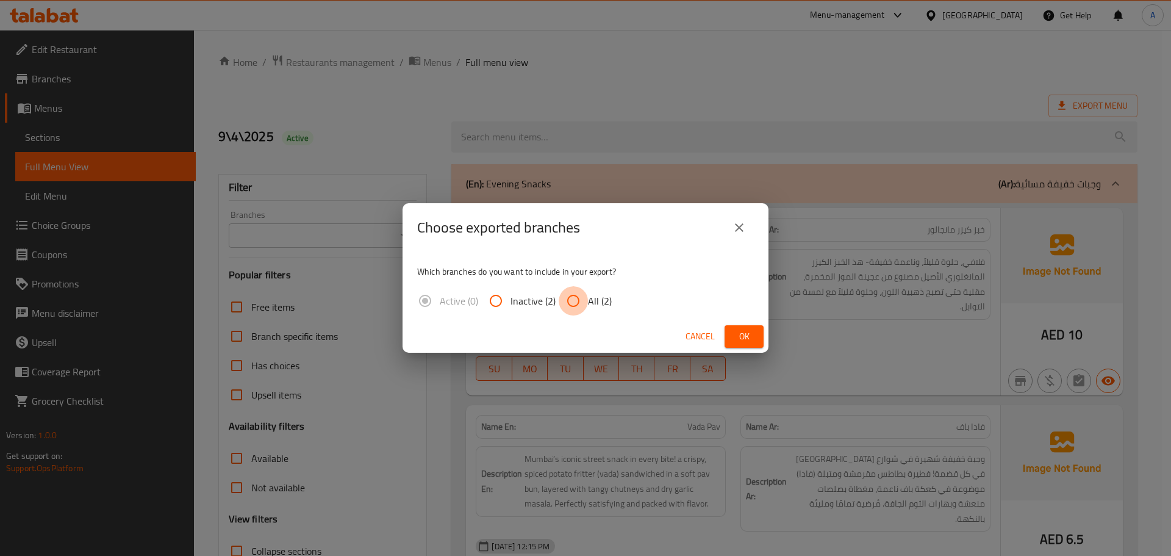
click at [576, 302] on input "All (2)" at bounding box center [573, 300] width 29 height 29
radio input "true"
click at [753, 341] on span "Ok" at bounding box center [744, 336] width 20 height 15
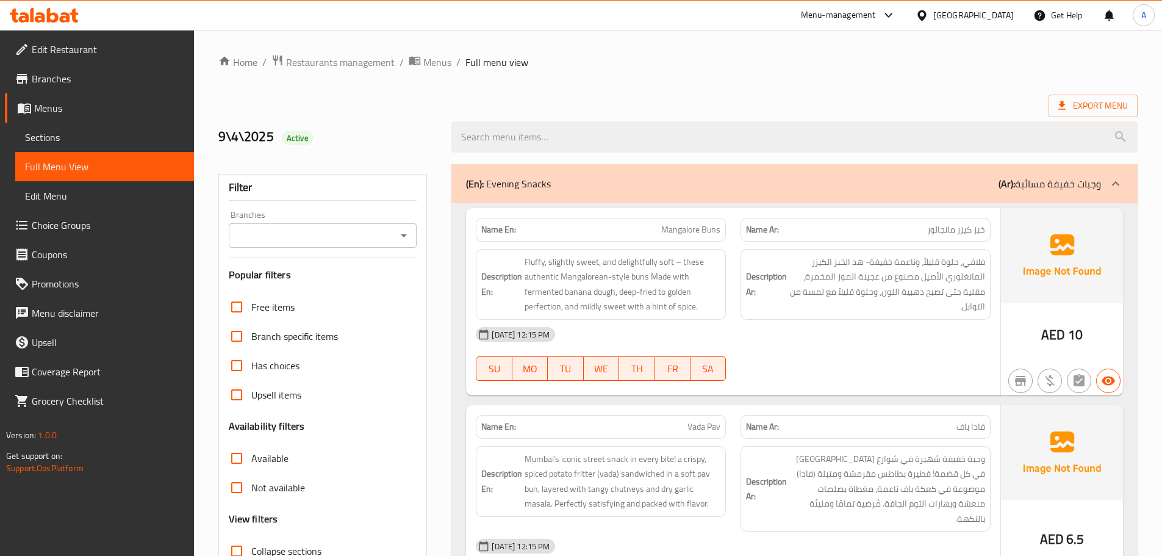
click at [88, 45] on span "Edit Restaurant" at bounding box center [108, 49] width 152 height 15
